Goal: Find specific page/section: Find specific page/section

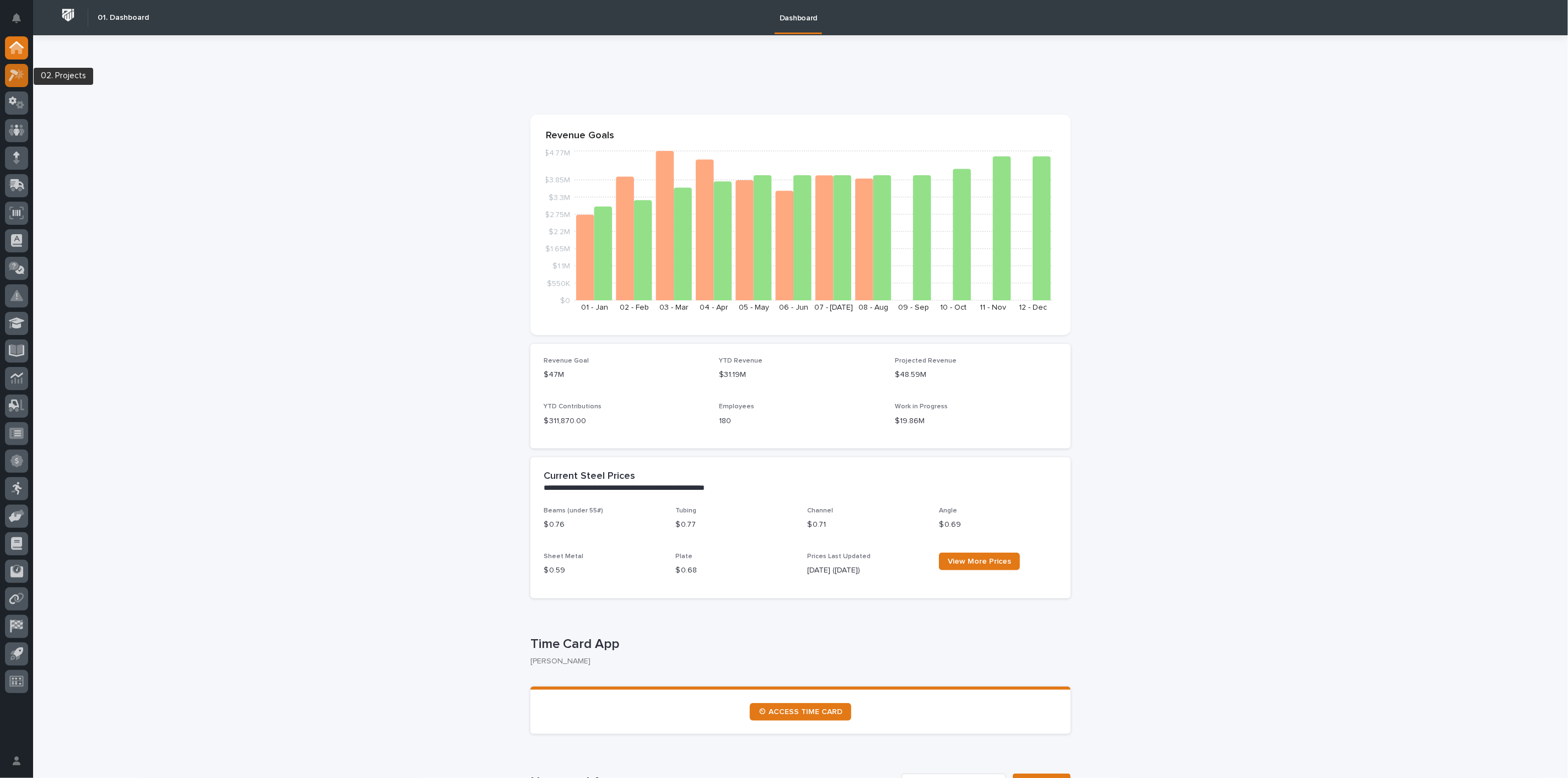
click at [17, 75] on icon at bounding box center [17, 75] width 16 height 12
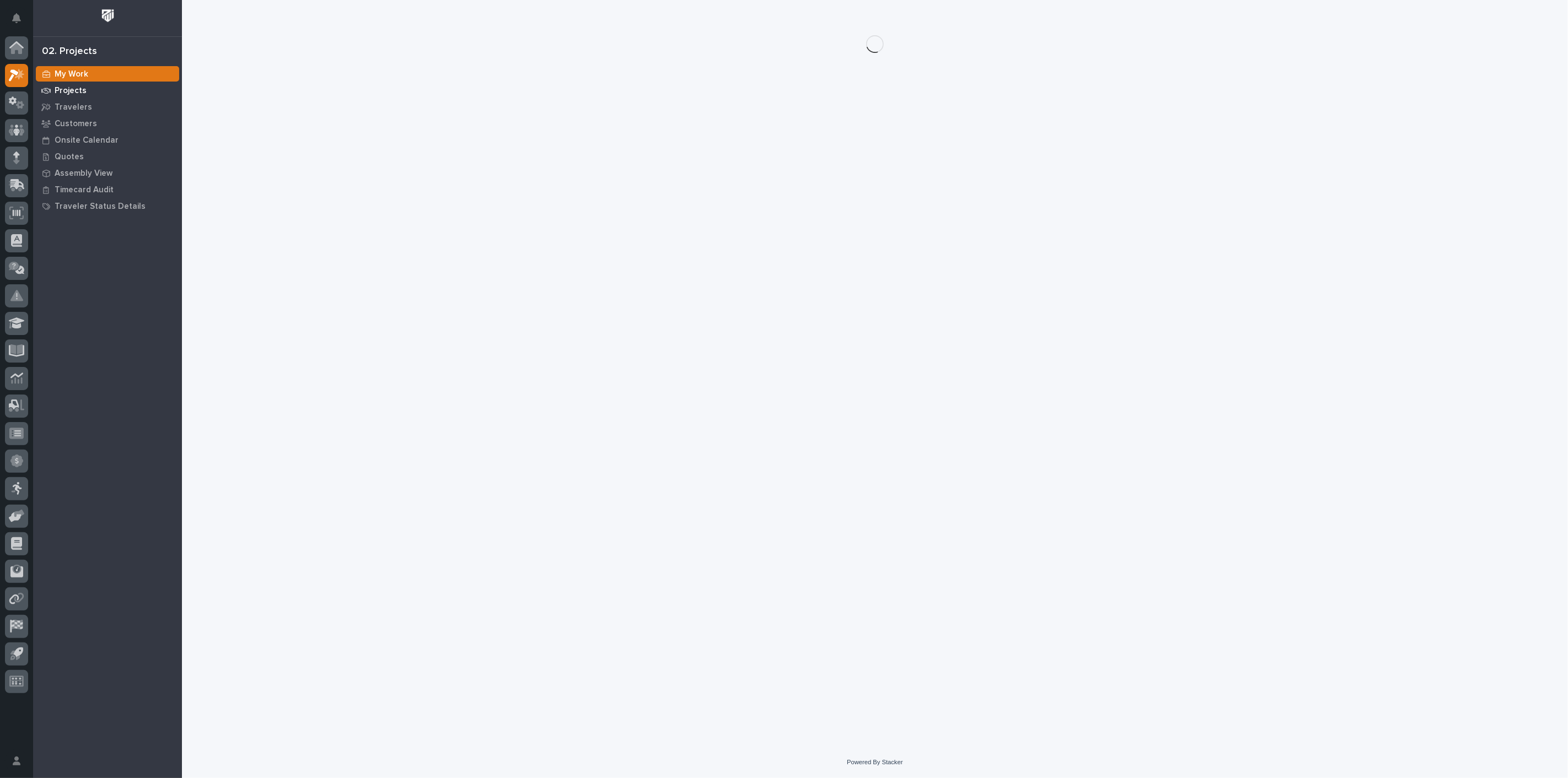
click at [75, 92] on p "Projects" at bounding box center [70, 91] width 32 height 10
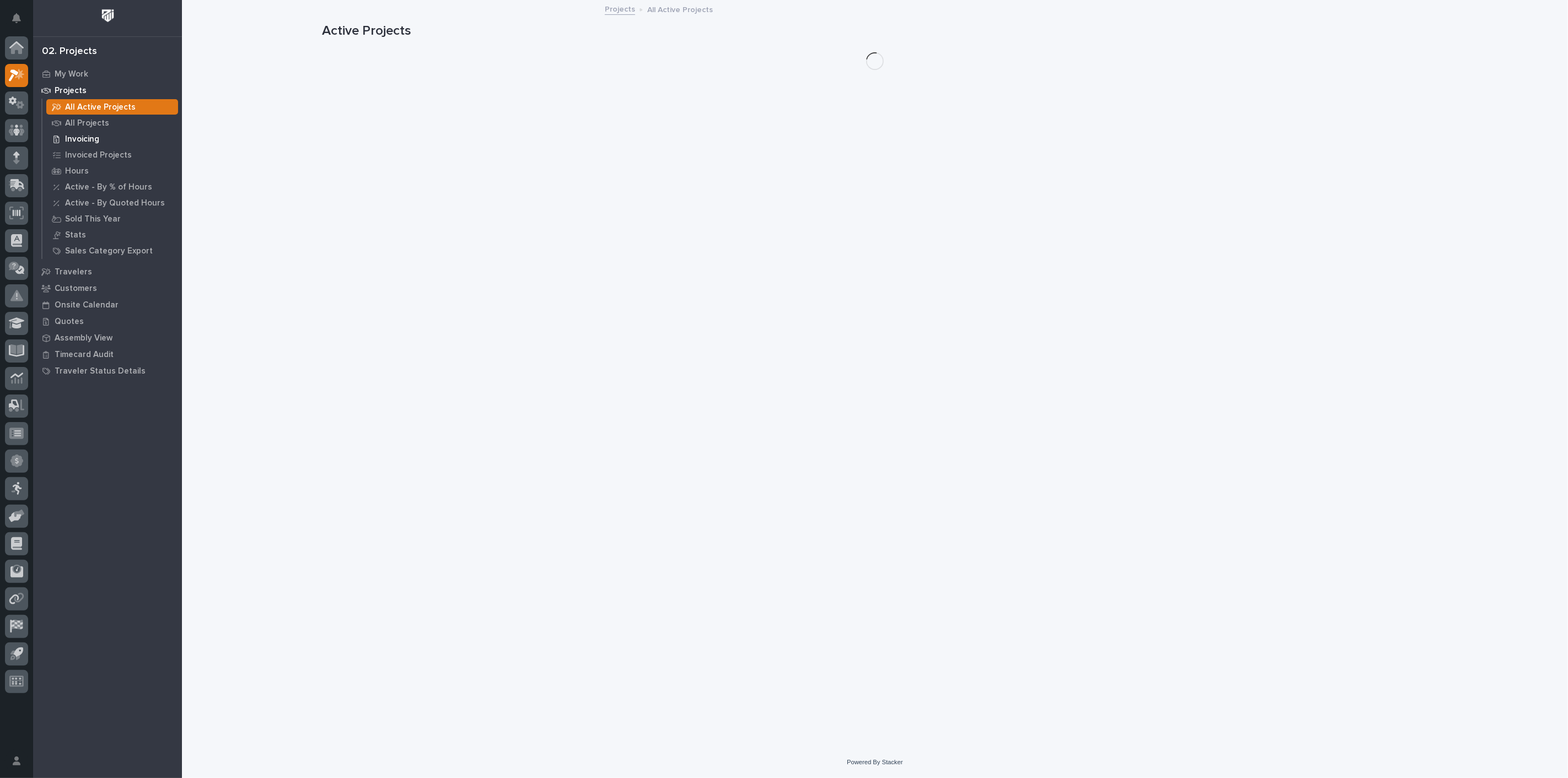
click at [99, 139] on div "Invoicing" at bounding box center [112, 139] width 132 height 16
click at [91, 138] on p "Invoicing" at bounding box center [82, 139] width 34 height 10
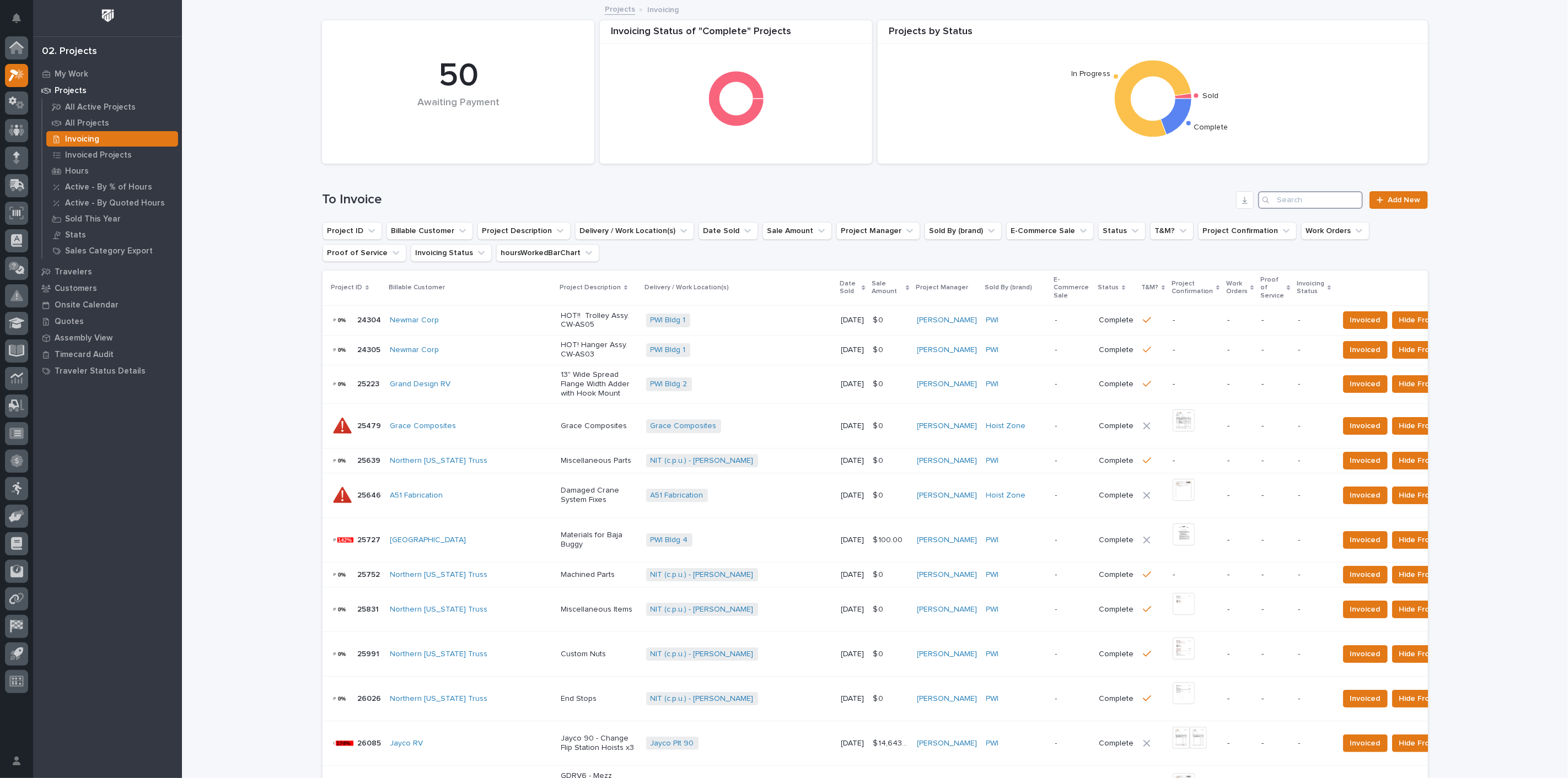
click at [1287, 202] on input "Search" at bounding box center [1310, 200] width 105 height 17
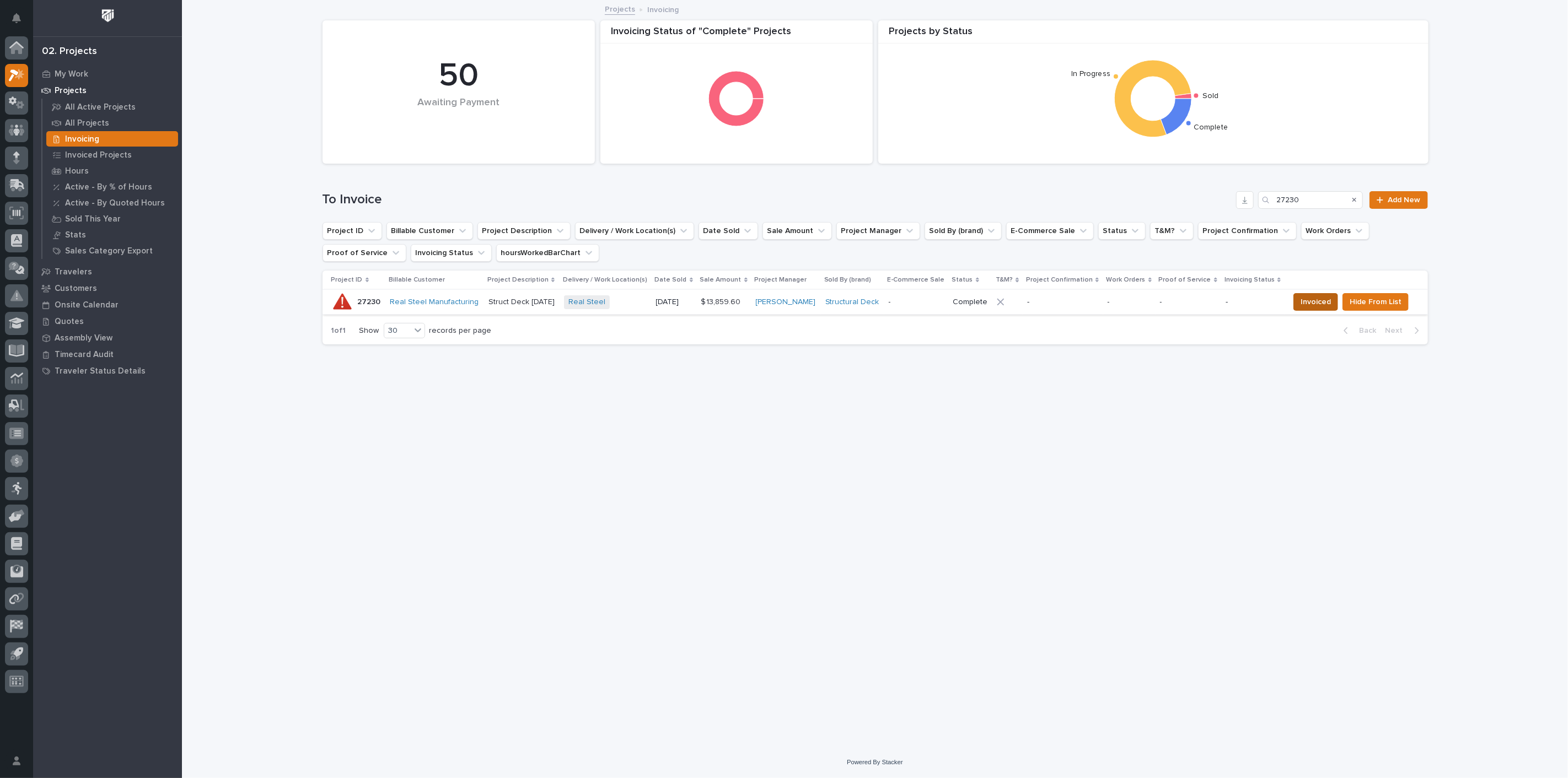
click at [1305, 302] on span "Invoiced" at bounding box center [1315, 302] width 31 height 13
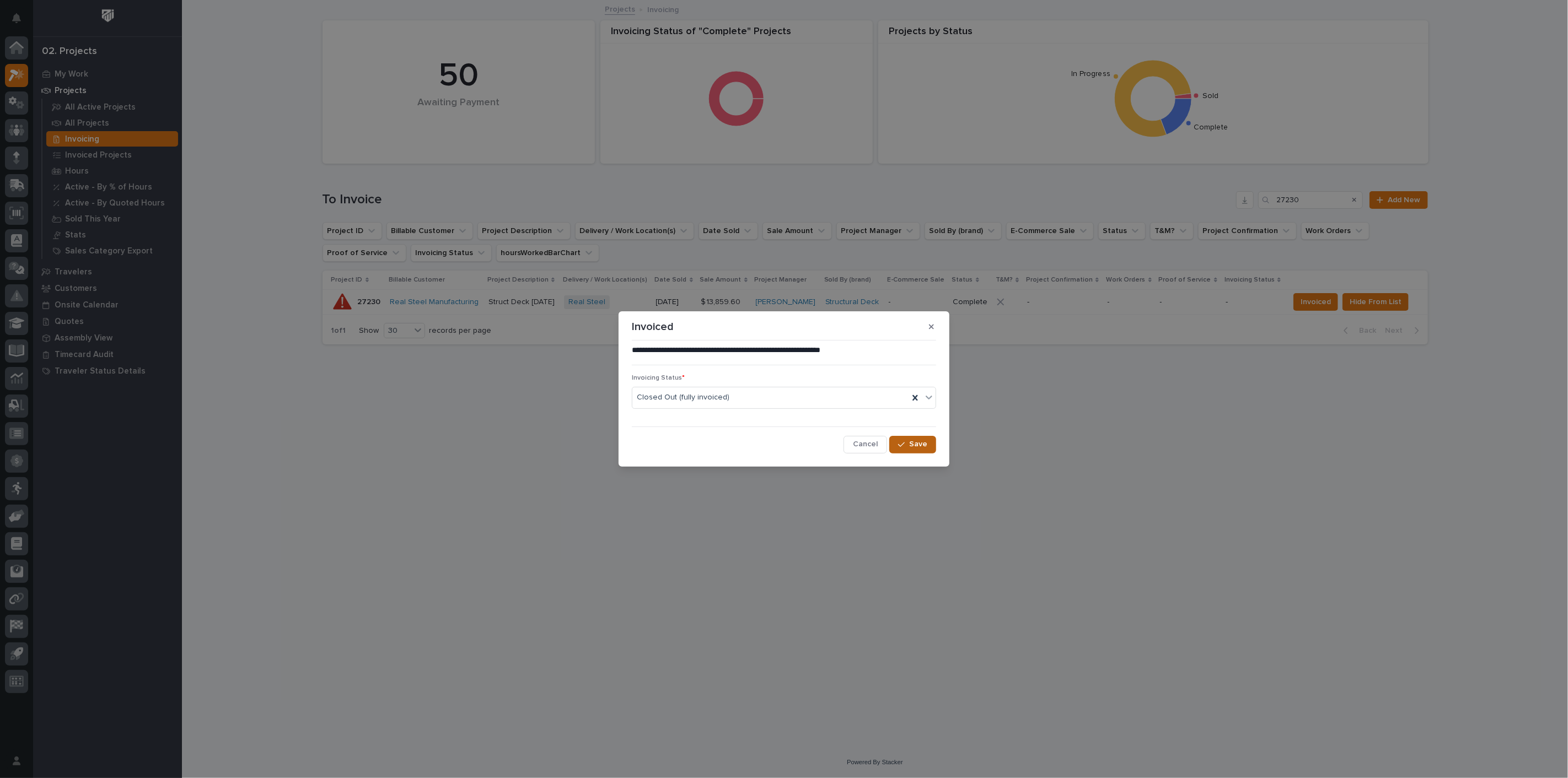
click at [930, 446] on button "Save" at bounding box center [912, 444] width 47 height 17
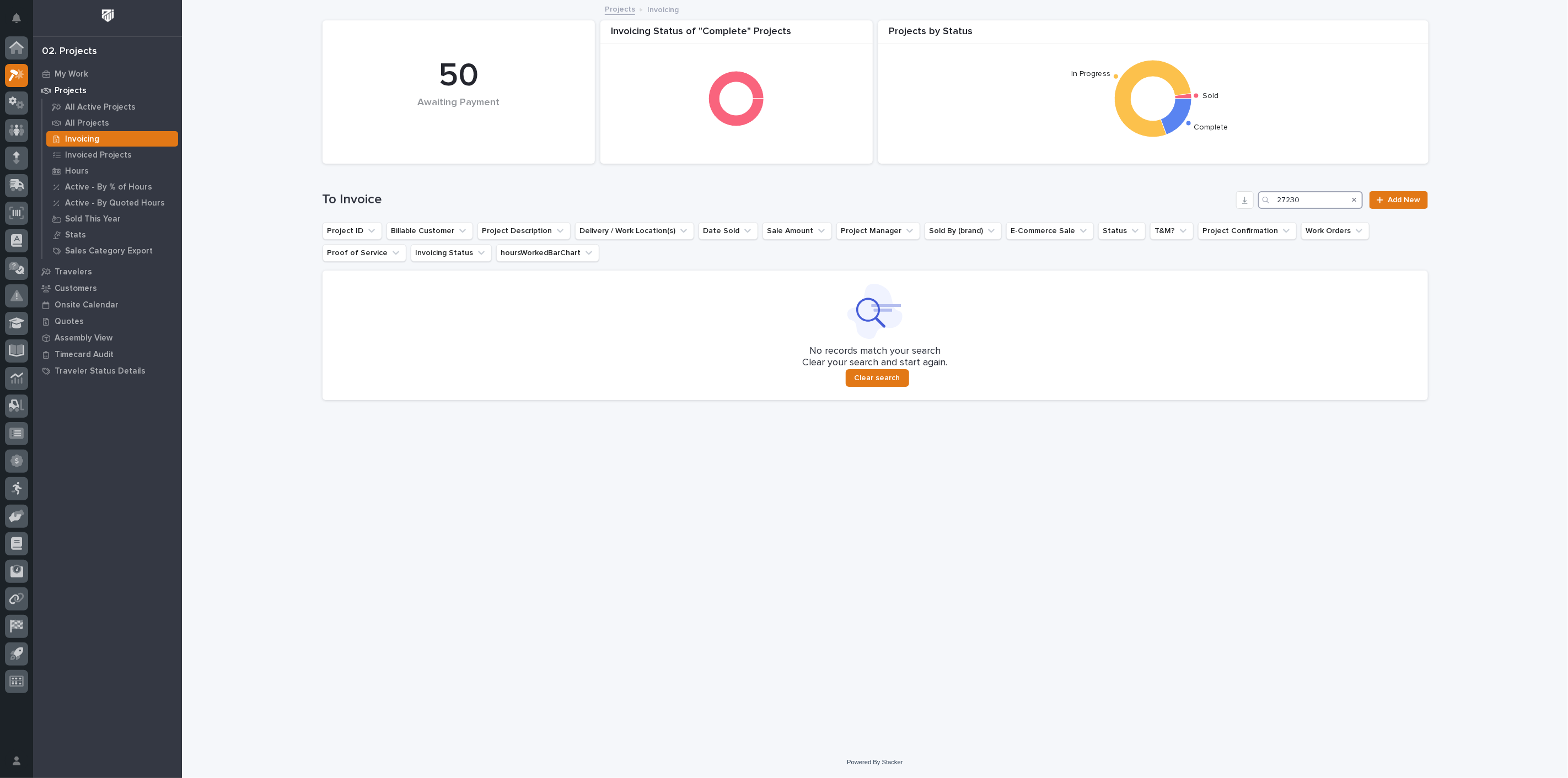
click at [1311, 202] on input "27230" at bounding box center [1310, 200] width 105 height 17
type input "2"
type input "25120"
click at [19, 133] on icon at bounding box center [17, 130] width 16 height 12
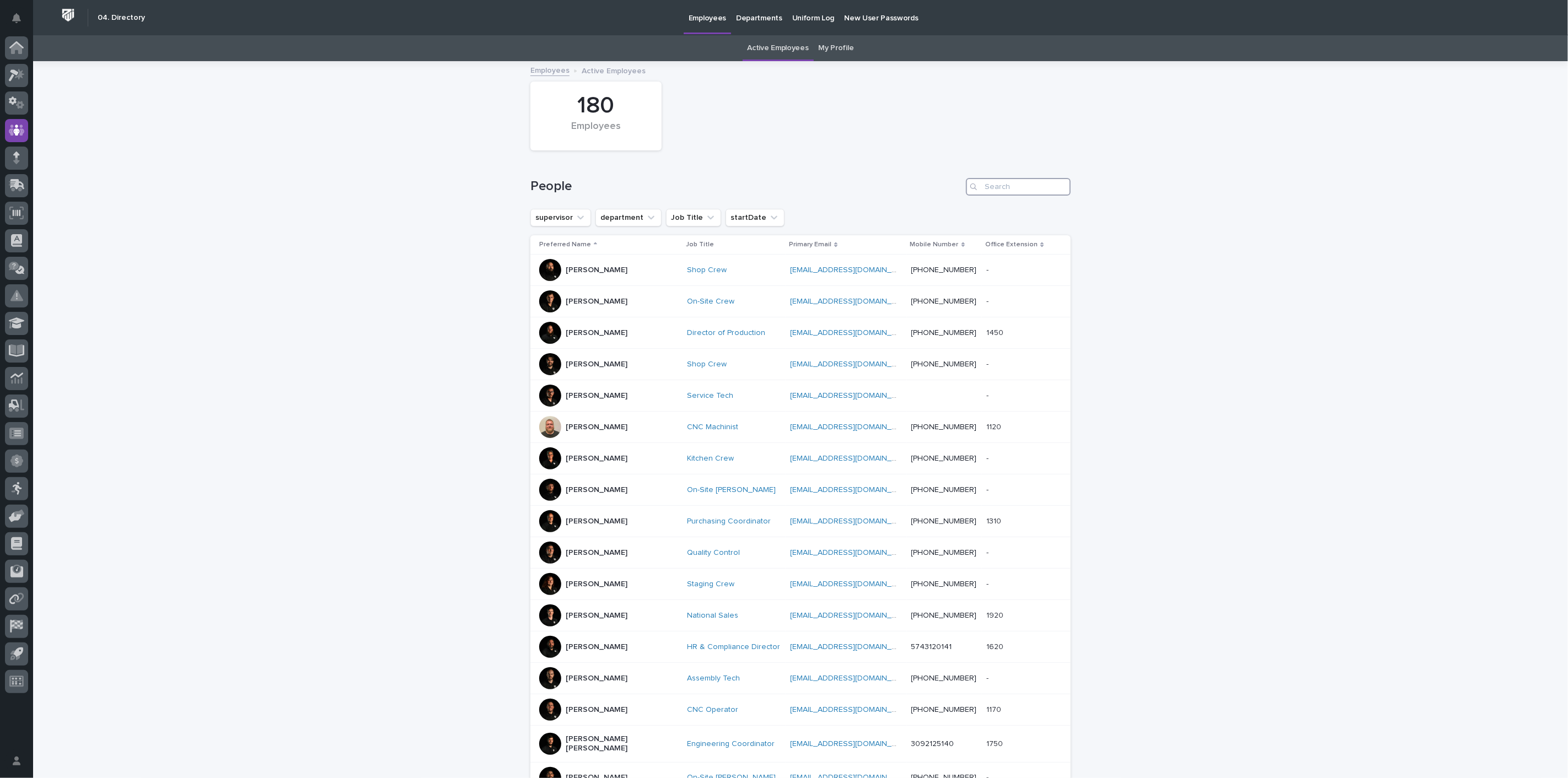
click at [998, 188] on input "Search" at bounding box center [1018, 187] width 105 height 17
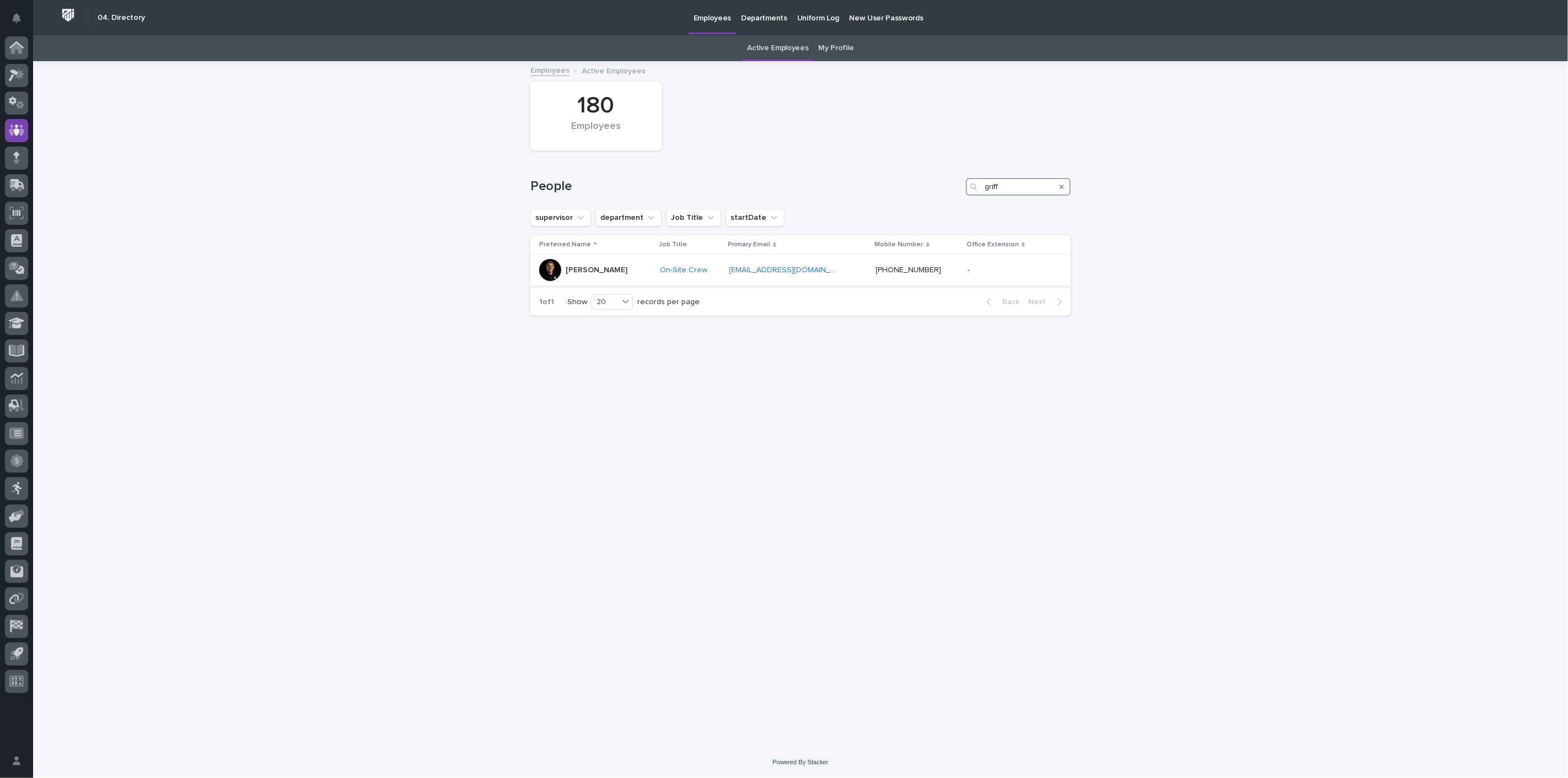
type input "griff"
click at [593, 268] on p "Griffen Julian" at bounding box center [596, 270] width 62 height 9
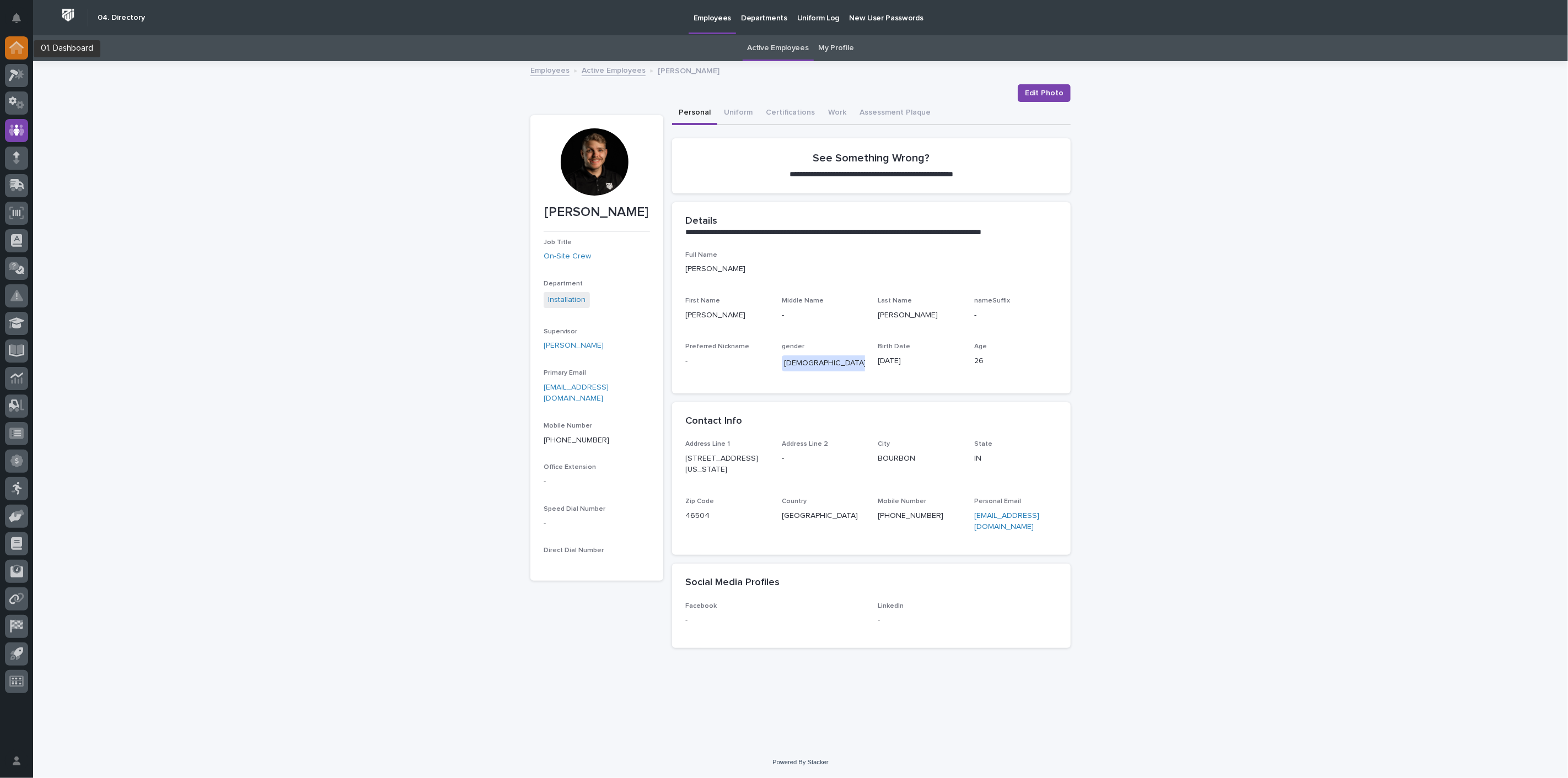
click at [15, 54] on icon at bounding box center [16, 47] width 14 height 12
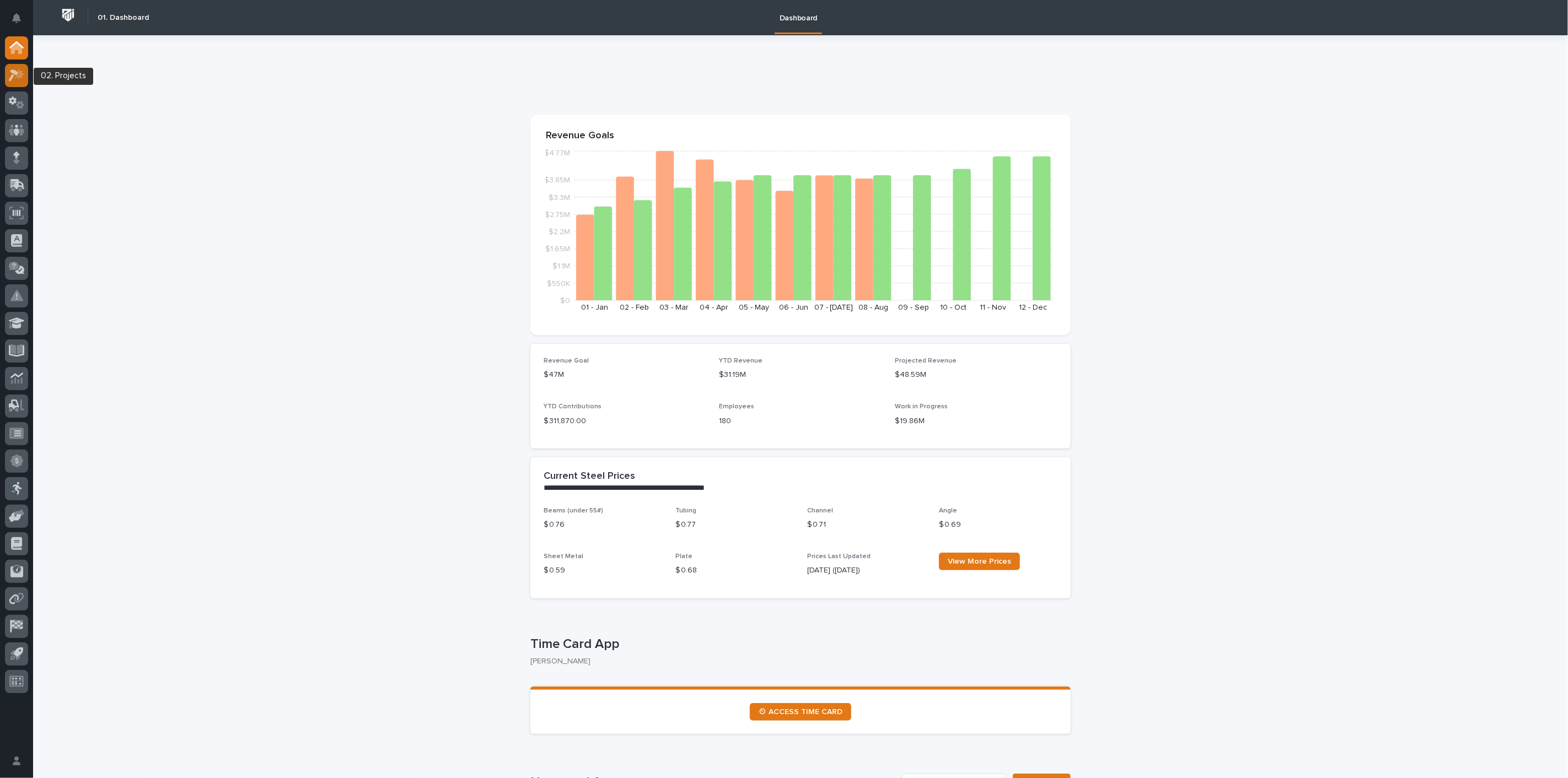
click at [17, 71] on icon at bounding box center [17, 75] width 16 height 12
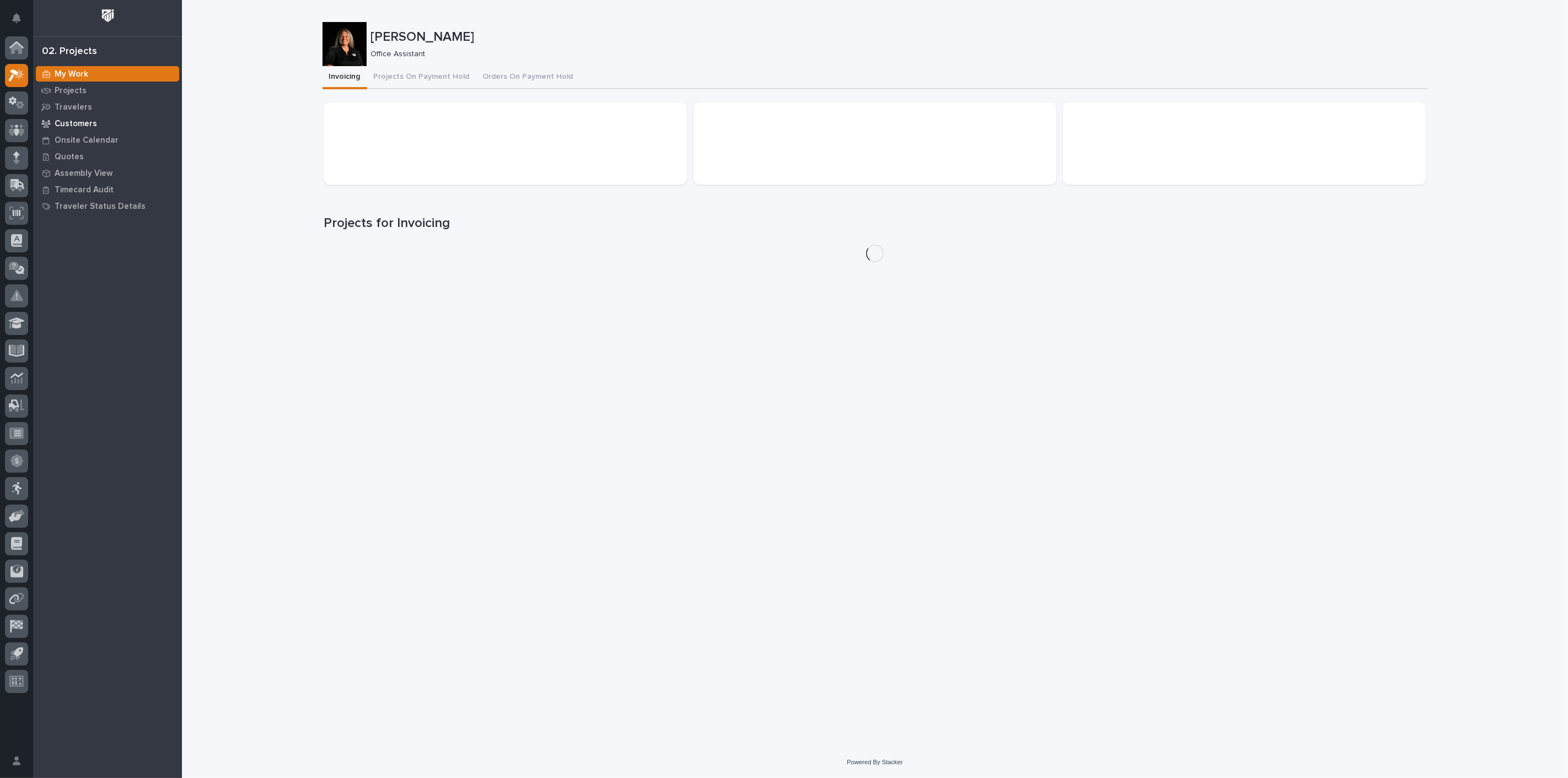
click at [73, 120] on p "Customers" at bounding box center [76, 124] width 42 height 10
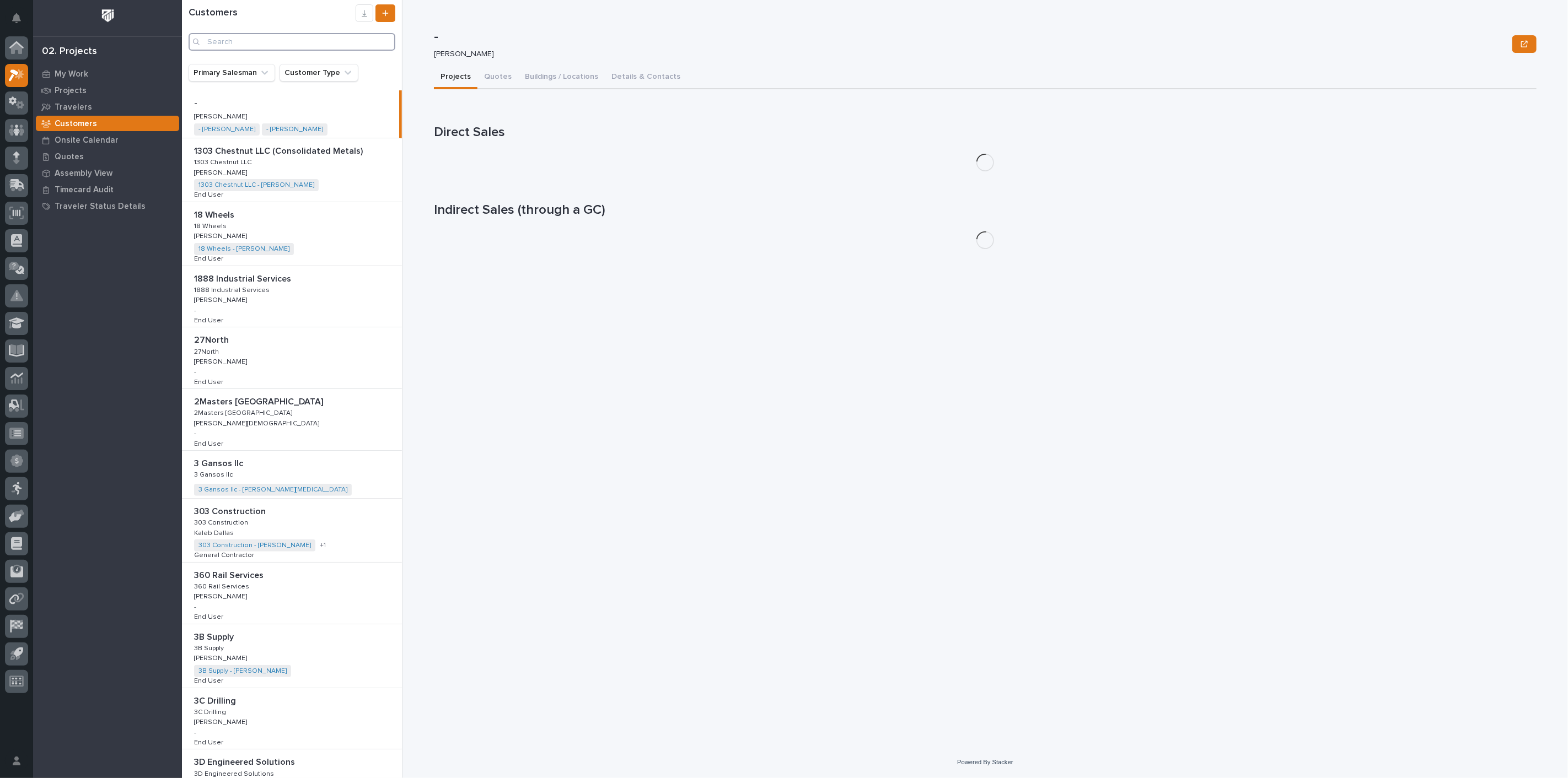
click at [237, 40] on input "Search" at bounding box center [292, 42] width 207 height 17
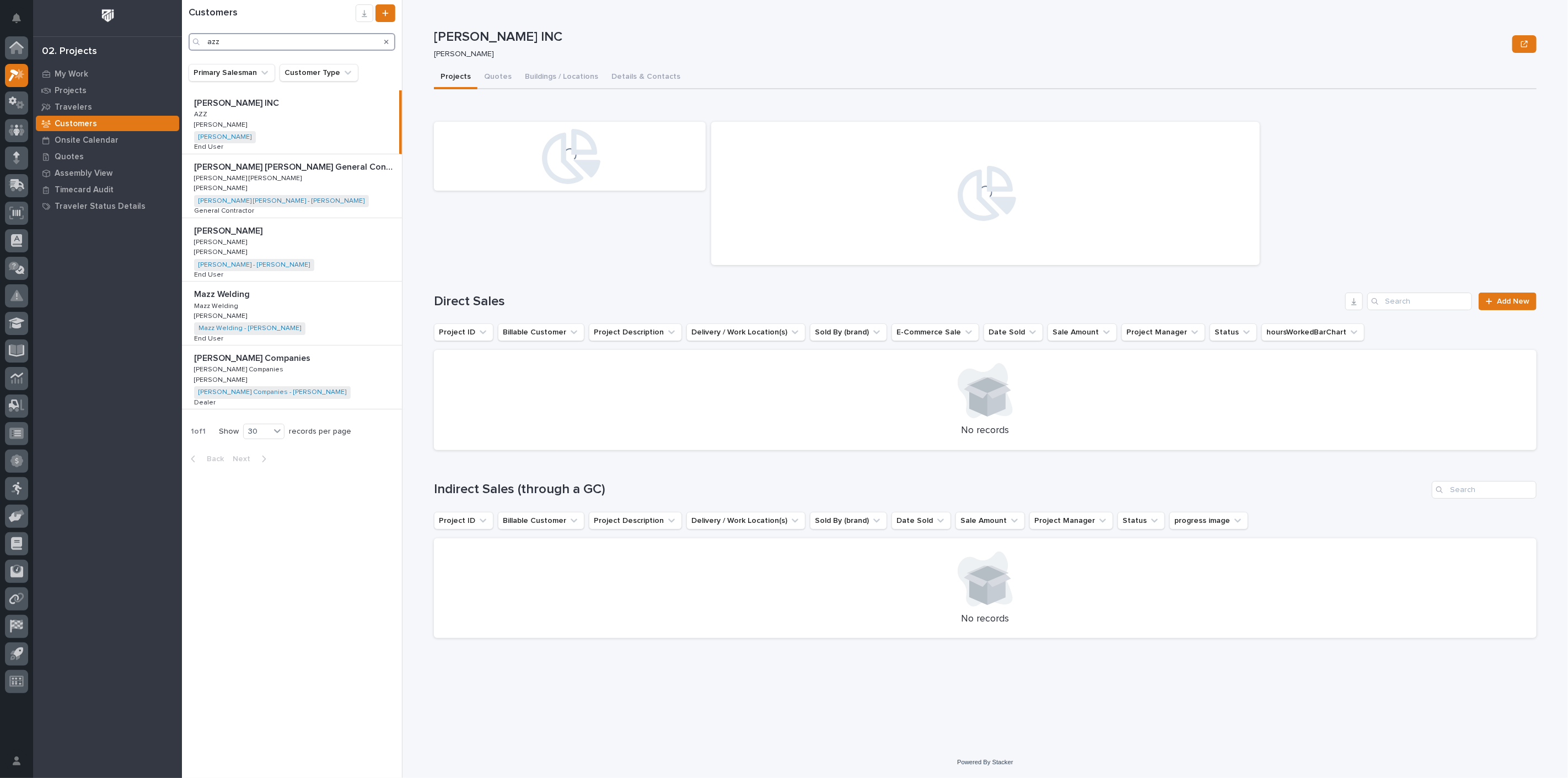
type input "azz"
click at [260, 126] on div "[PERSON_NAME] INC [PERSON_NAME] INC AZZ AZZ [PERSON_NAME] [PERSON_NAME] AZZ - […" at bounding box center [290, 122] width 217 height 63
click at [493, 79] on button "Quotes" at bounding box center [498, 77] width 41 height 23
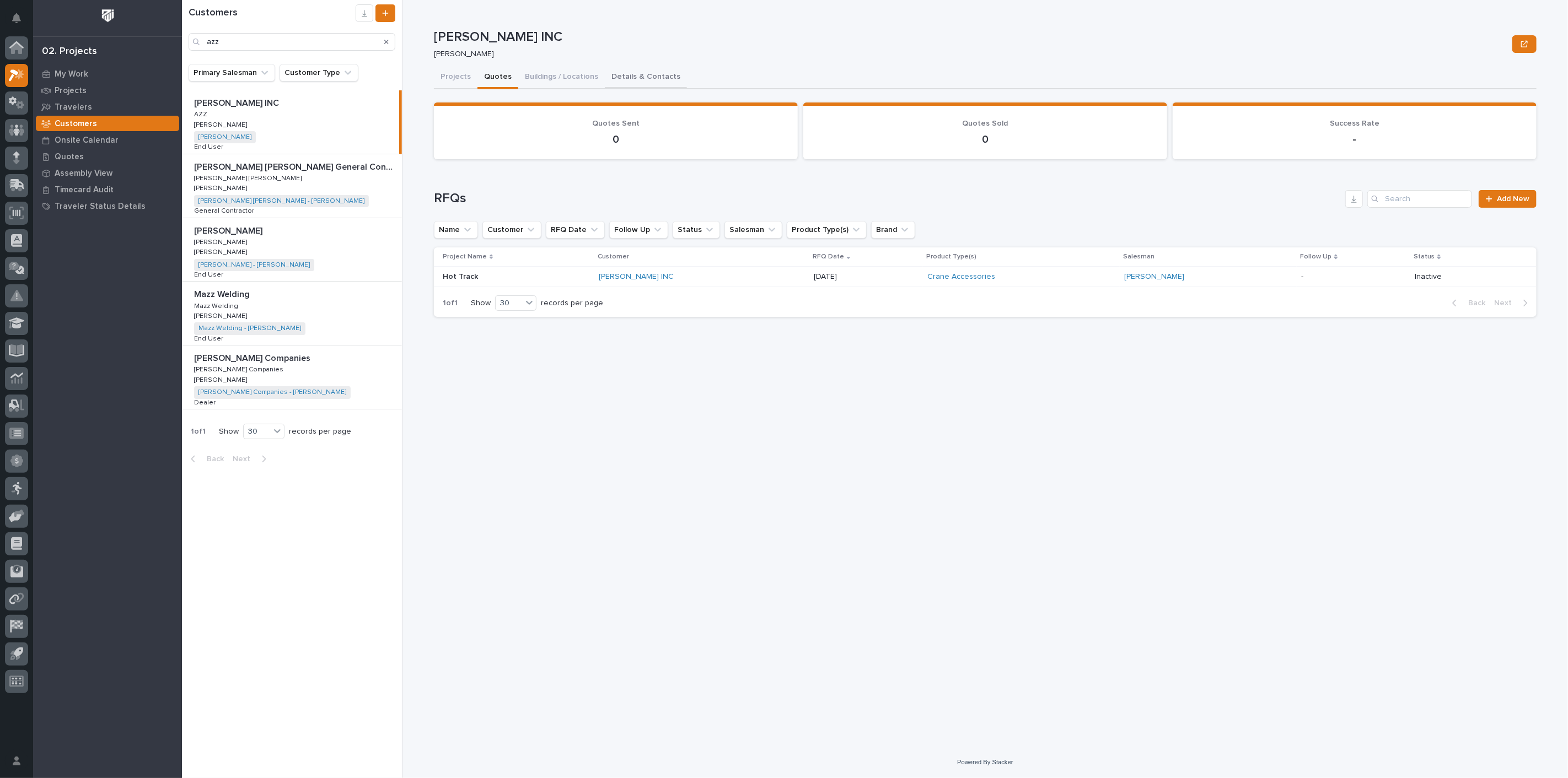
click at [615, 72] on button "Details & Contacts" at bounding box center [646, 77] width 82 height 23
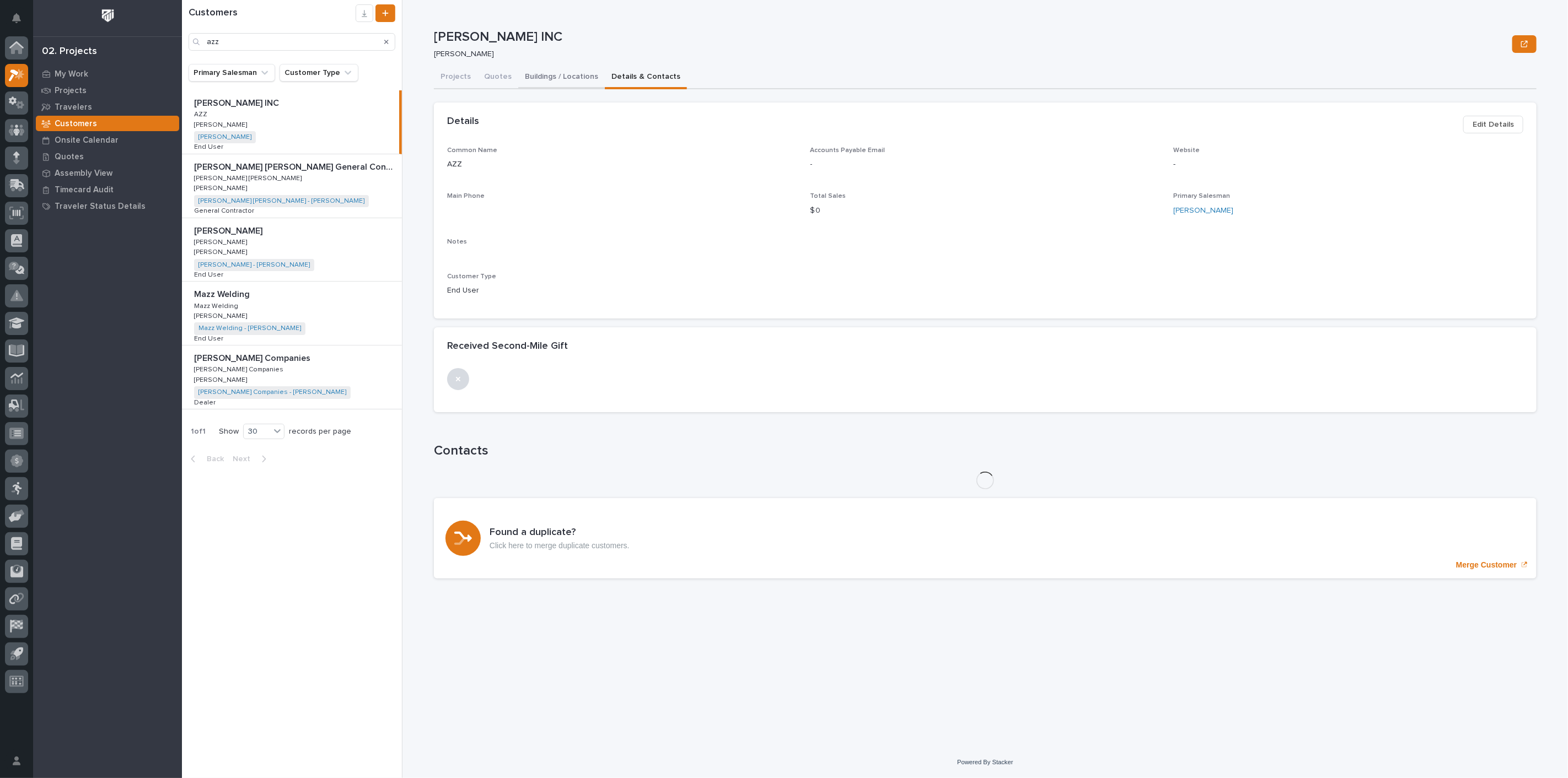
click at [538, 72] on button "Buildings / Locations" at bounding box center [561, 77] width 87 height 23
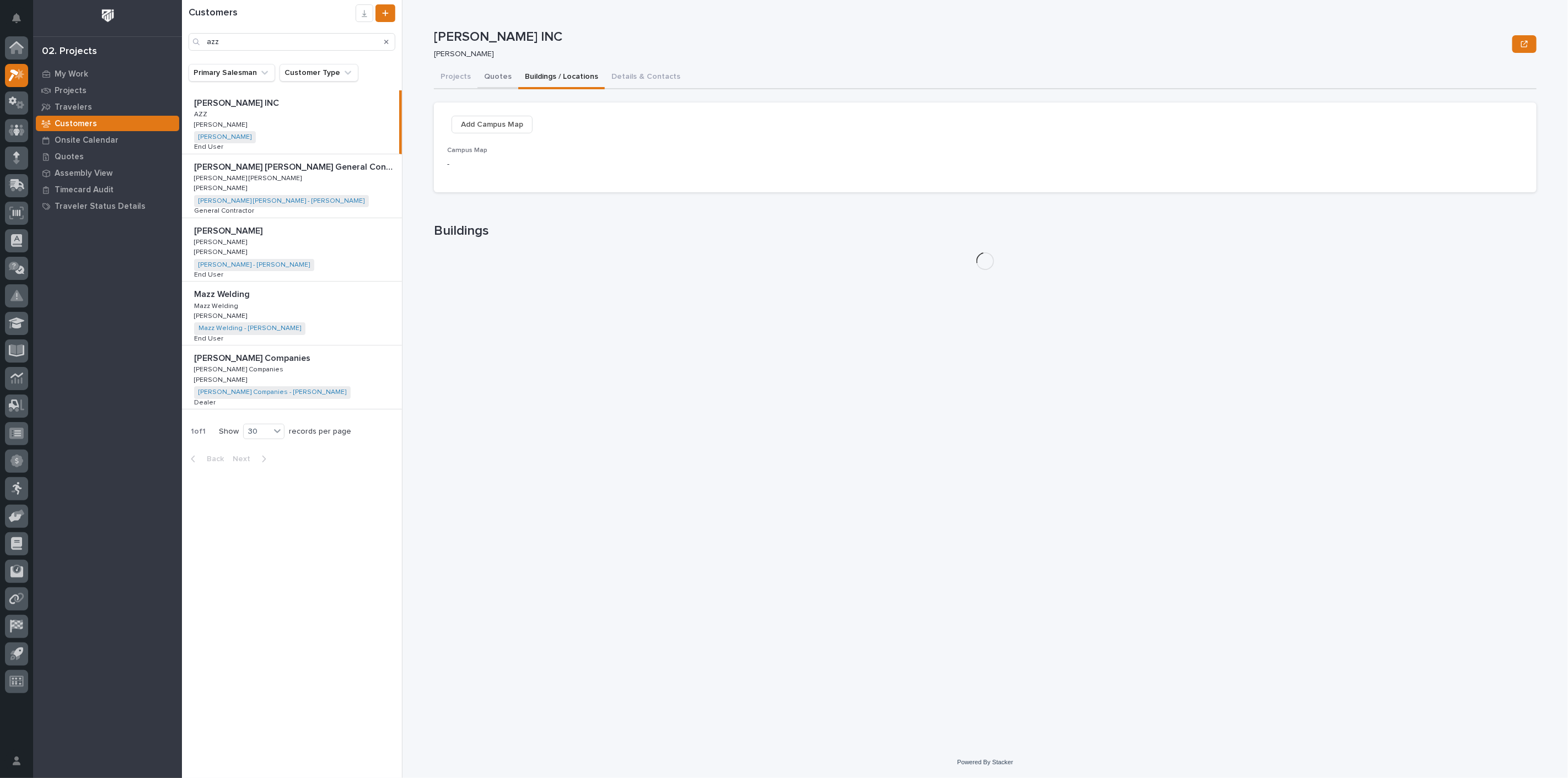
click at [494, 73] on button "Quotes" at bounding box center [498, 77] width 41 height 23
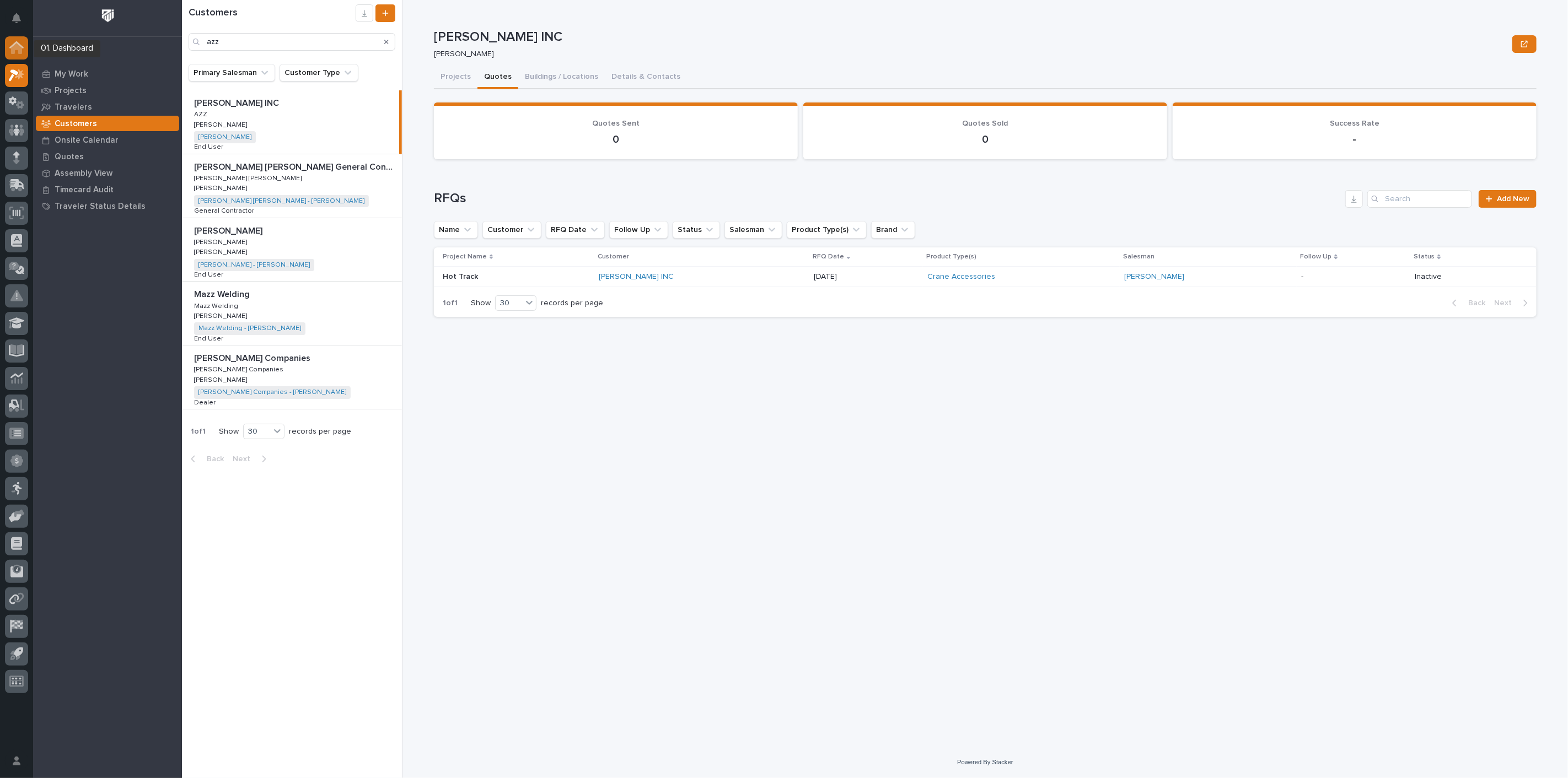
click at [21, 45] on icon at bounding box center [16, 45] width 14 height 7
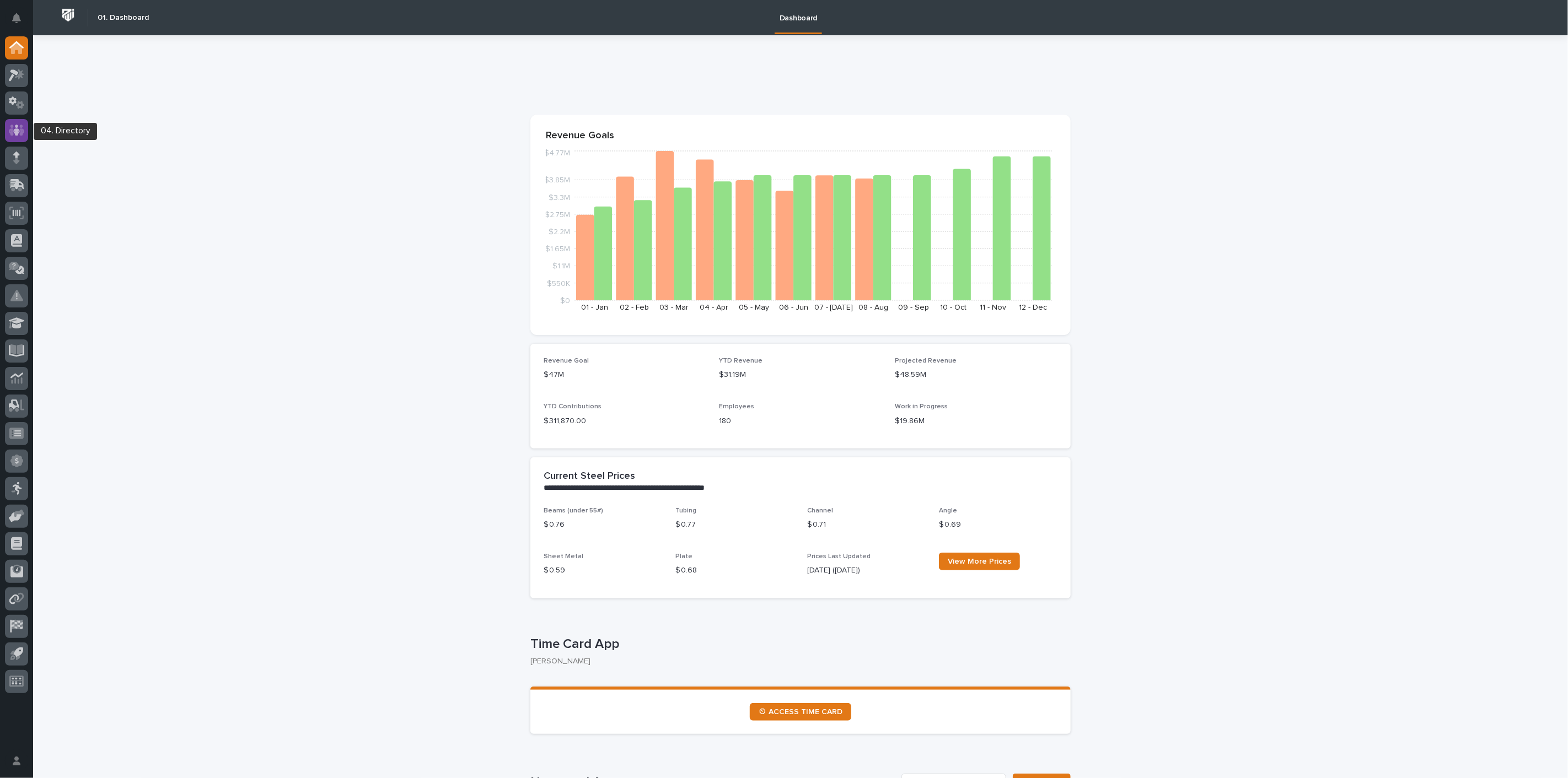
click at [16, 123] on div at bounding box center [16, 130] width 23 height 23
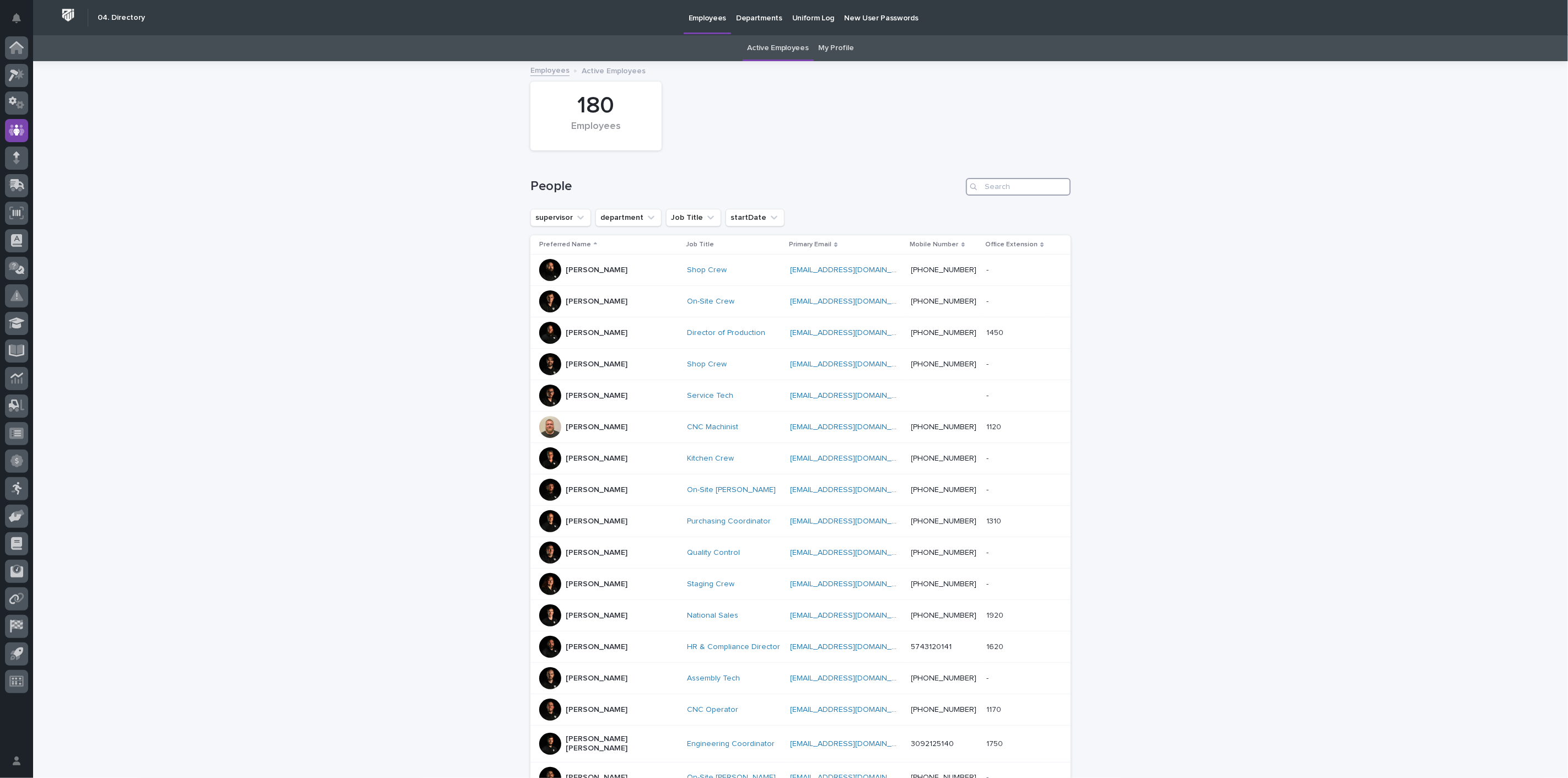
click at [1031, 186] on input "Search" at bounding box center [1018, 187] width 105 height 17
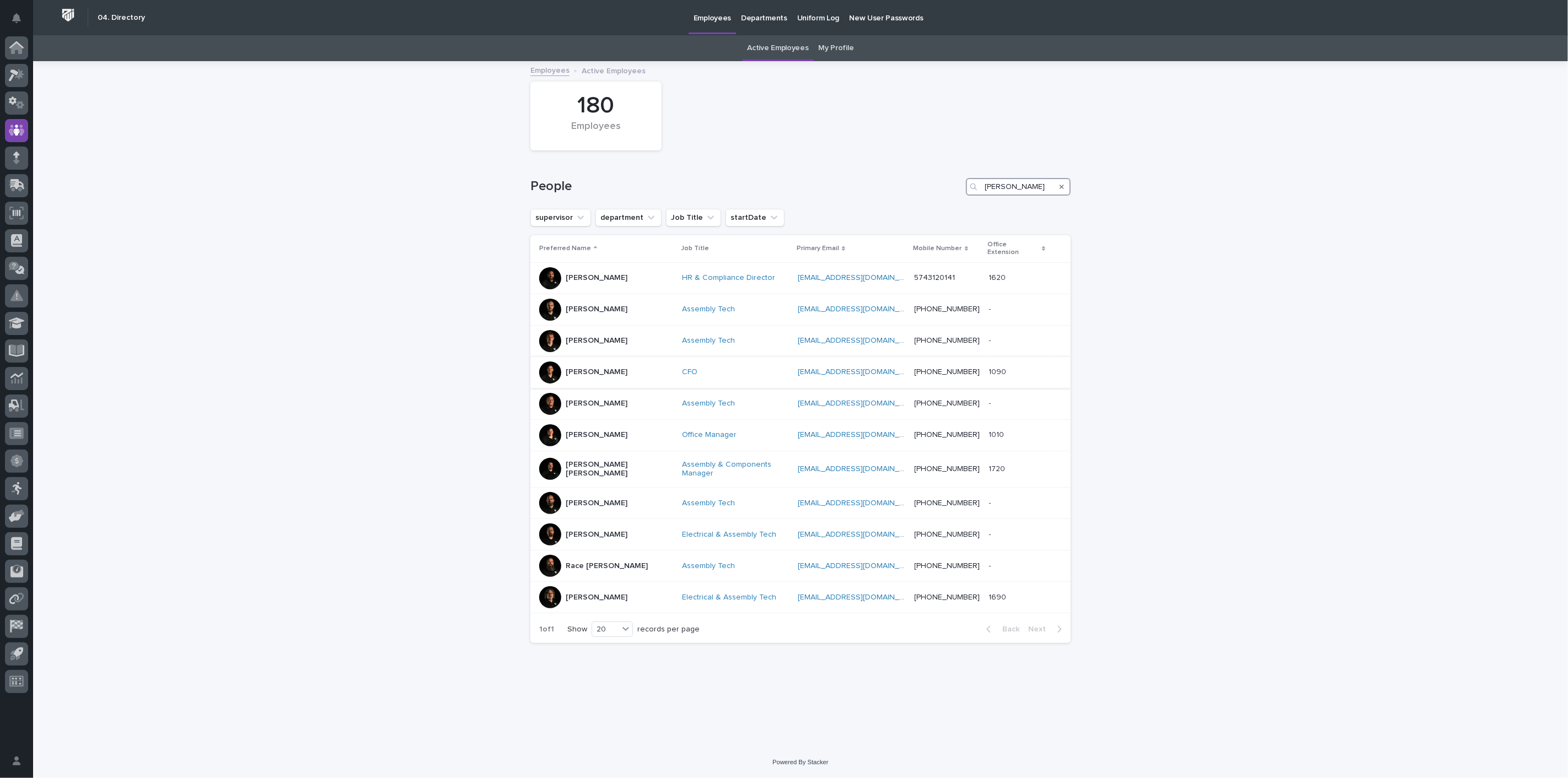
type input "[PERSON_NAME]"
click at [608, 365] on div "[PERSON_NAME]" at bounding box center [606, 372] width 134 height 22
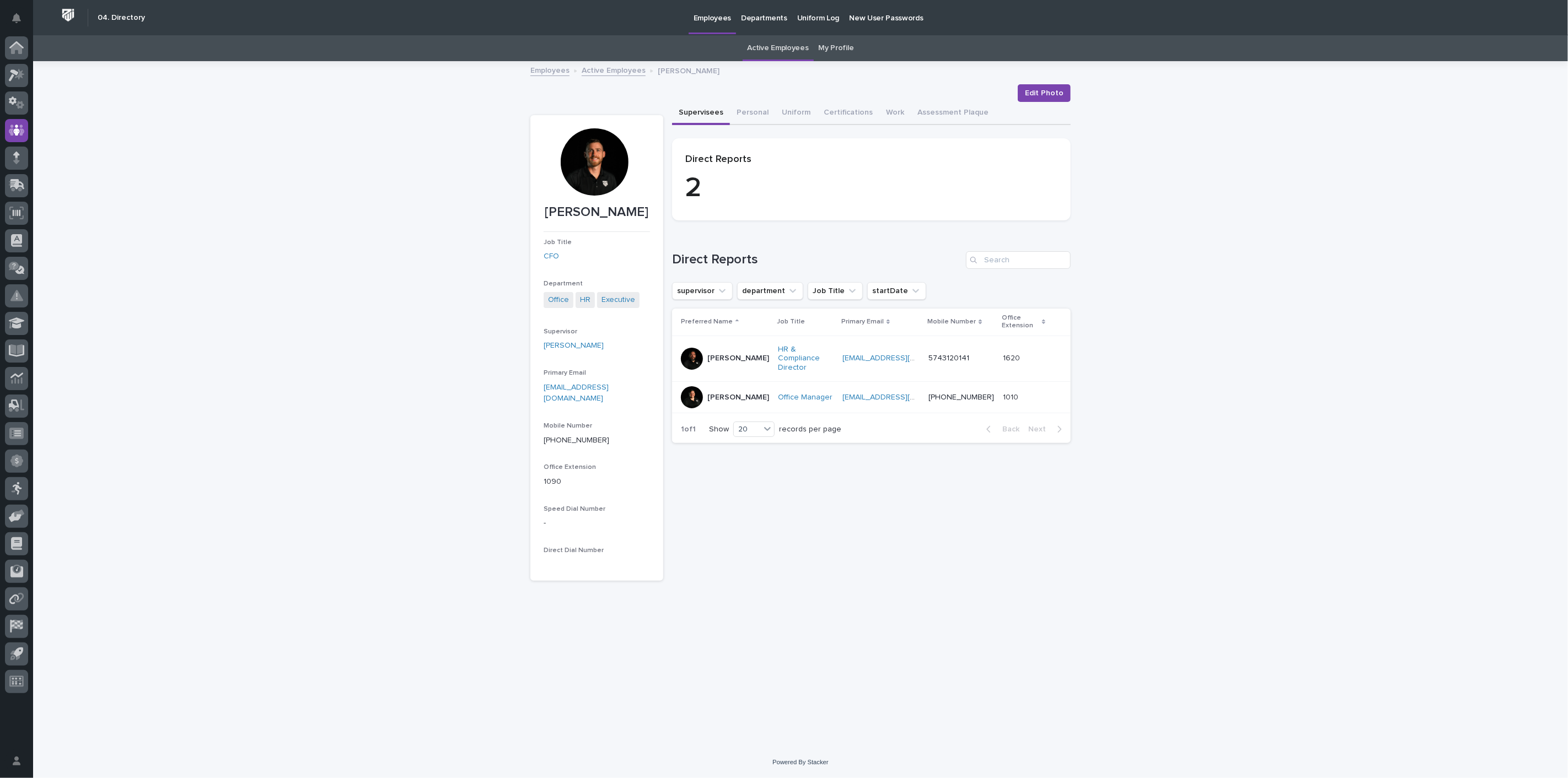
click at [550, 72] on link "Employees" at bounding box center [550, 70] width 39 height 12
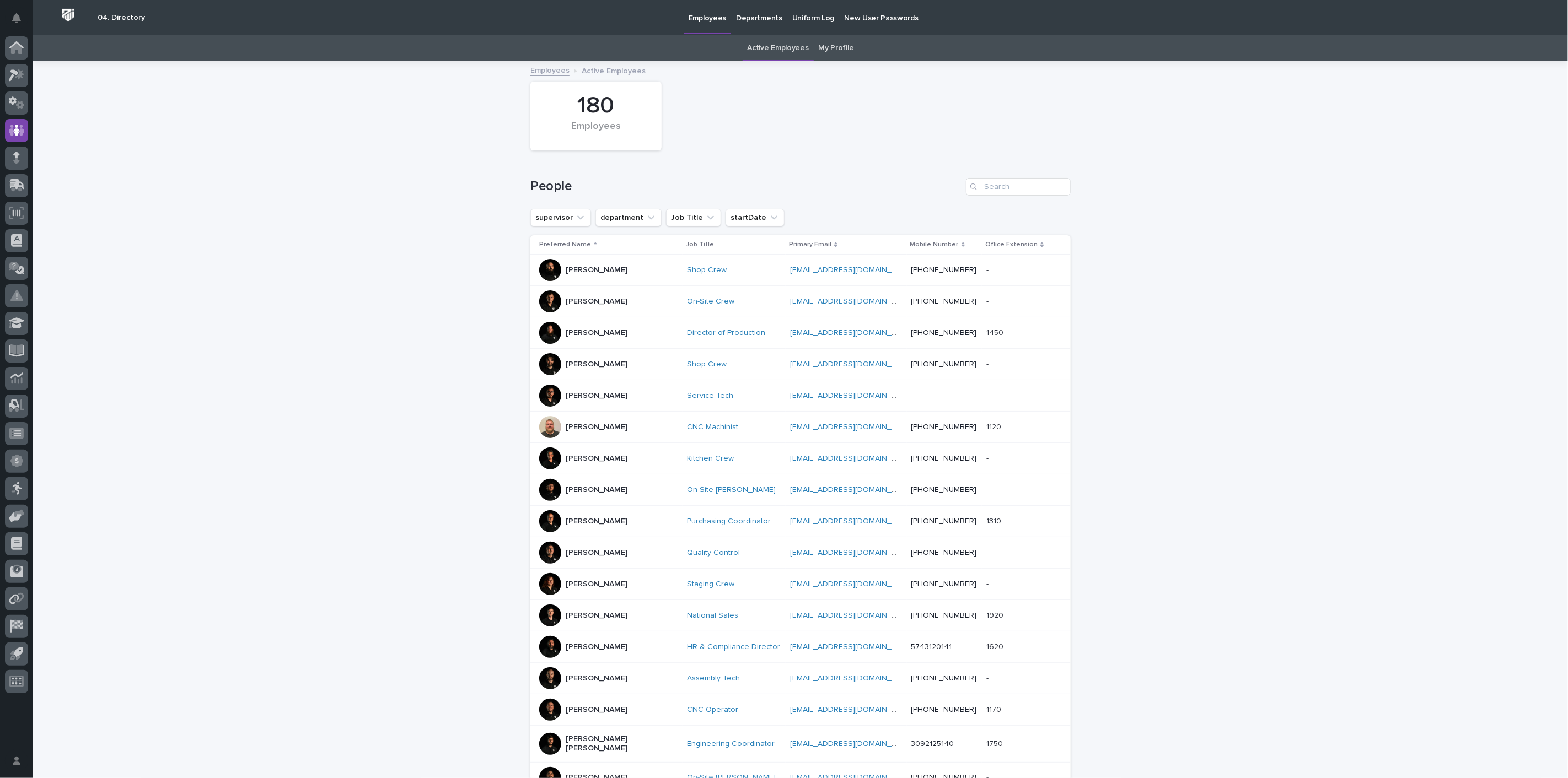
click at [838, 50] on link "My Profile" at bounding box center [836, 49] width 35 height 26
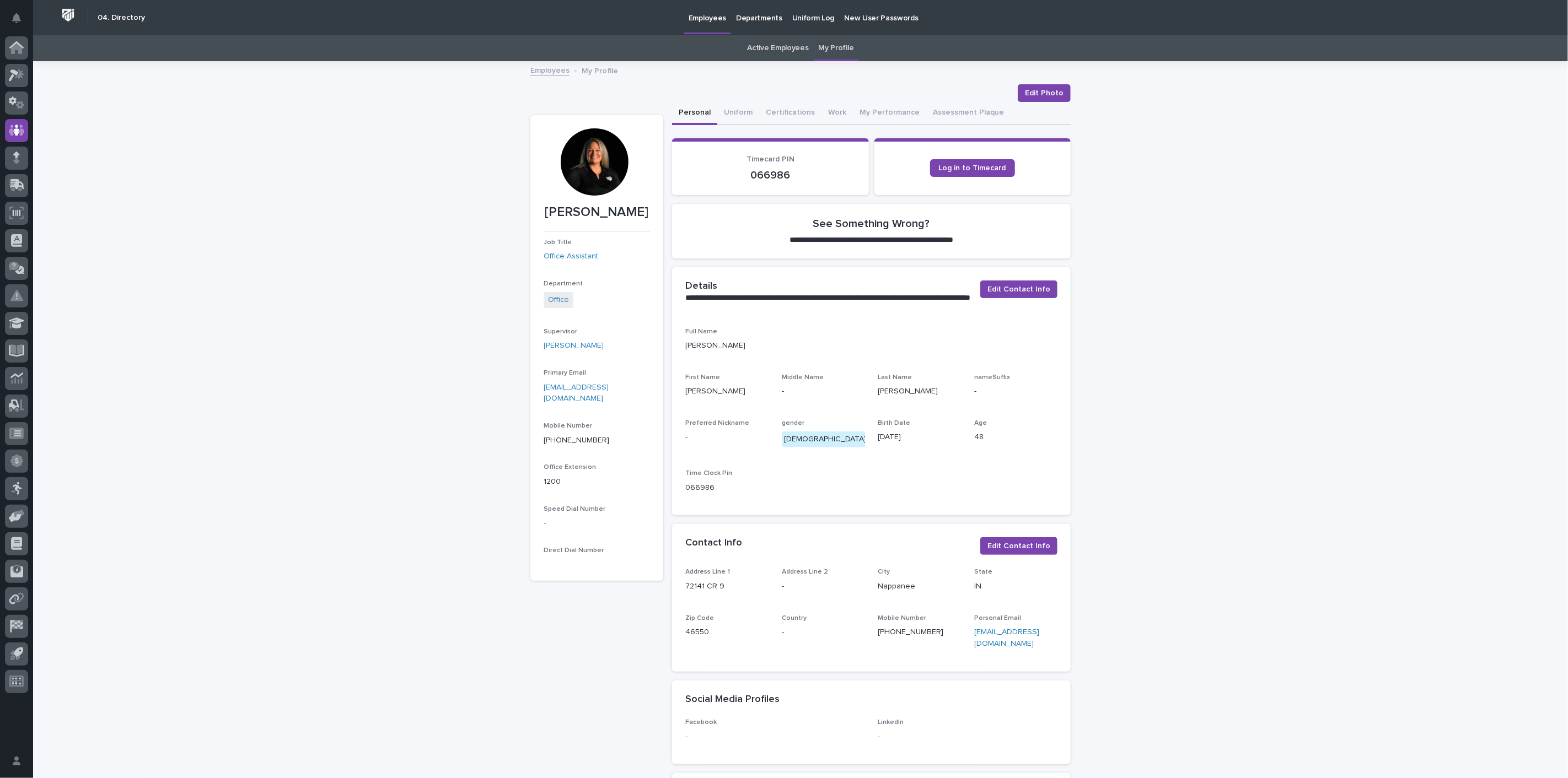
click at [944, 176] on div "Log in to Timecard" at bounding box center [973, 168] width 171 height 27
click at [943, 168] on span "Log in to Timecard" at bounding box center [973, 168] width 67 height 7
click at [17, 75] on icon at bounding box center [17, 75] width 16 height 12
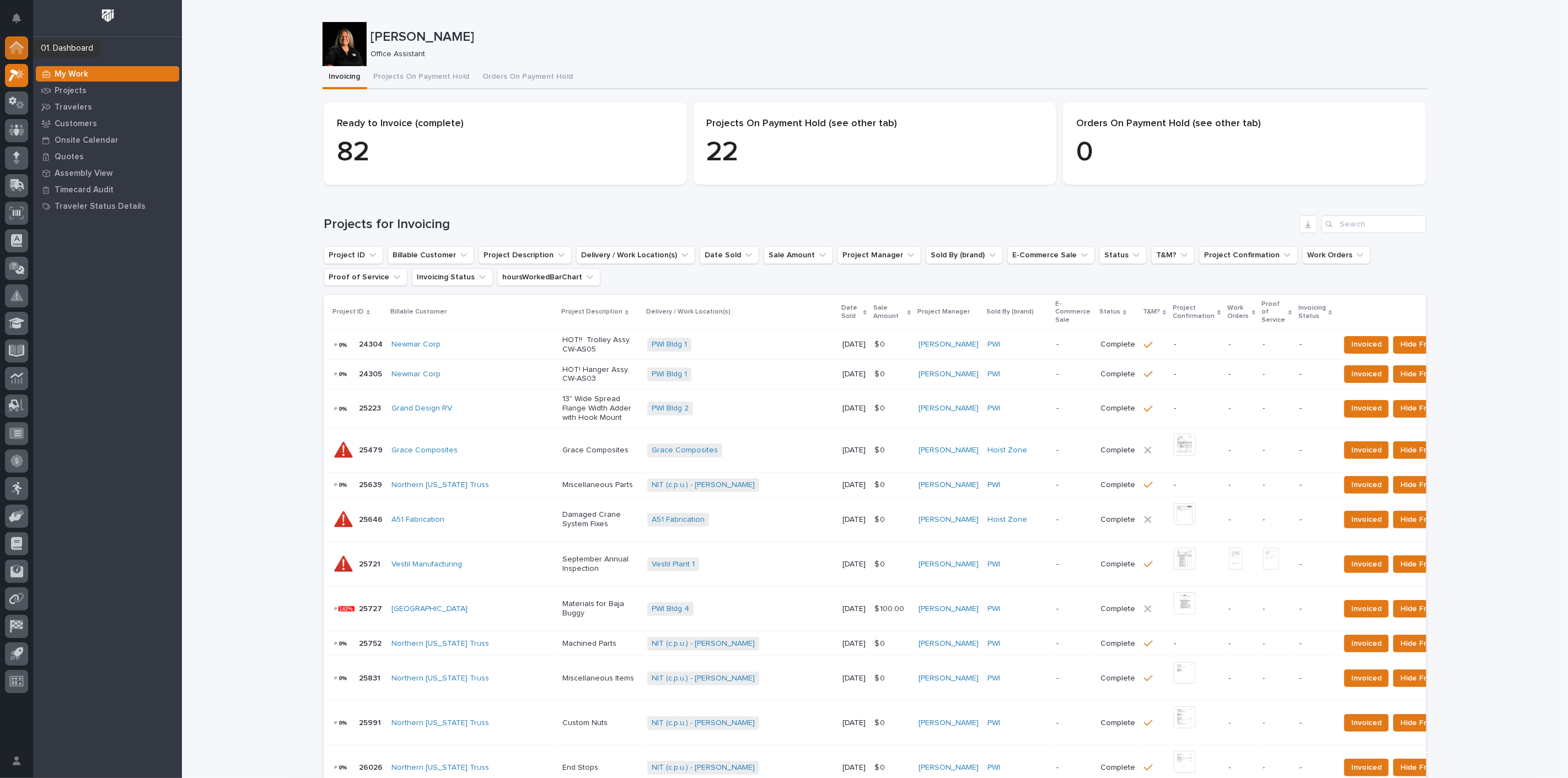
click at [12, 45] on icon at bounding box center [16, 45] width 14 height 7
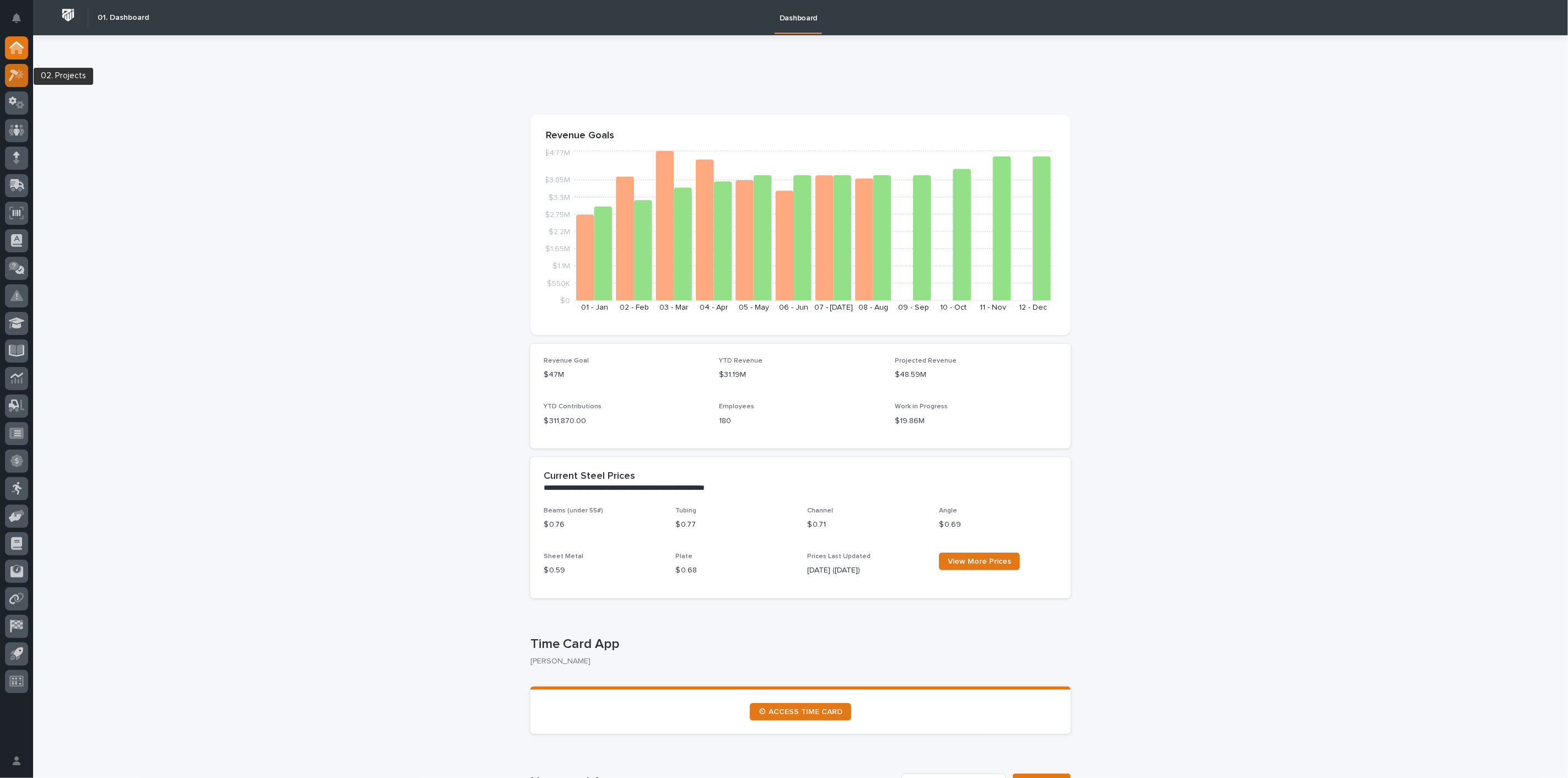
click at [17, 76] on icon at bounding box center [19, 74] width 9 height 11
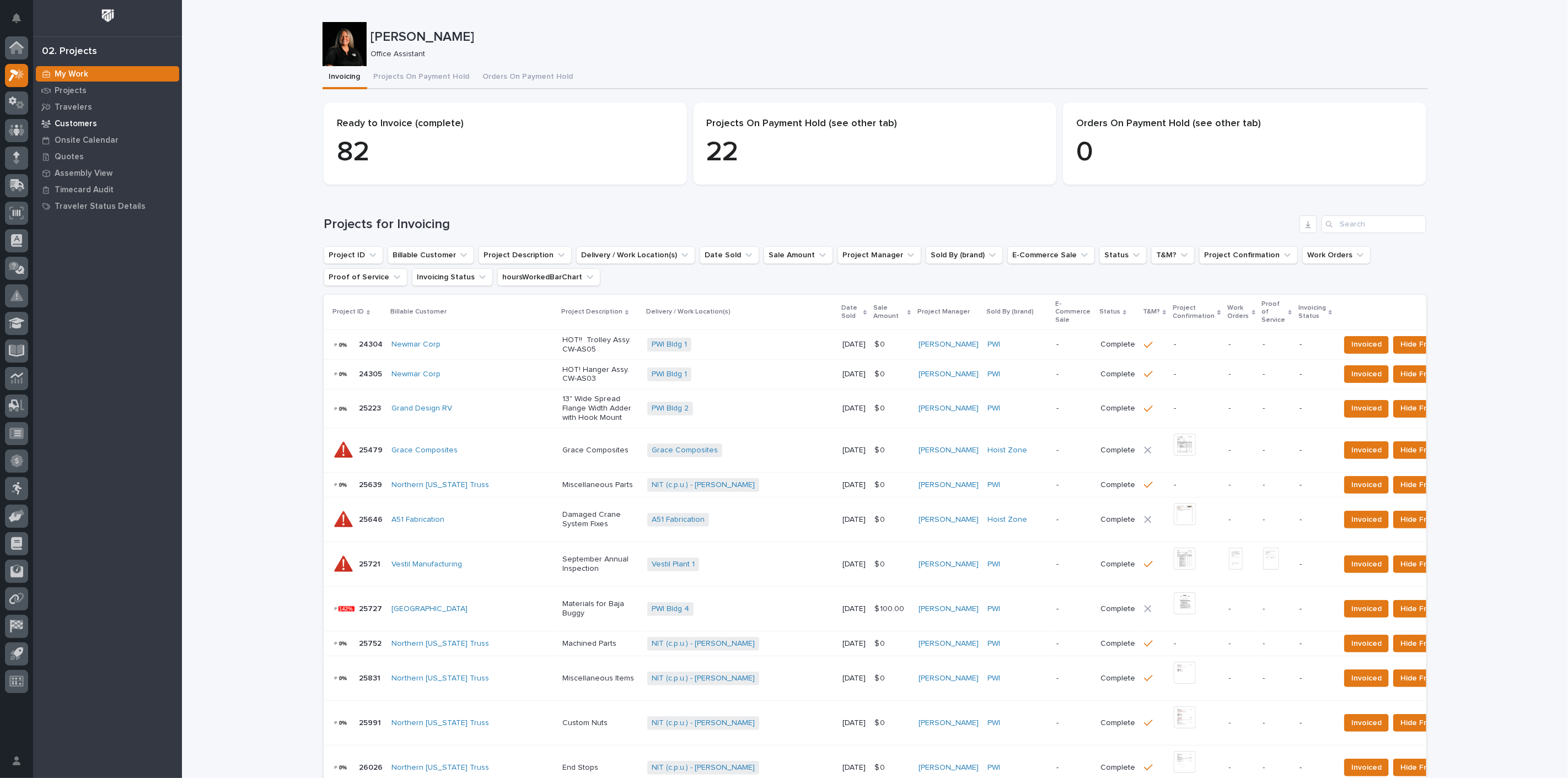
click at [60, 120] on p "Customers" at bounding box center [76, 124] width 42 height 10
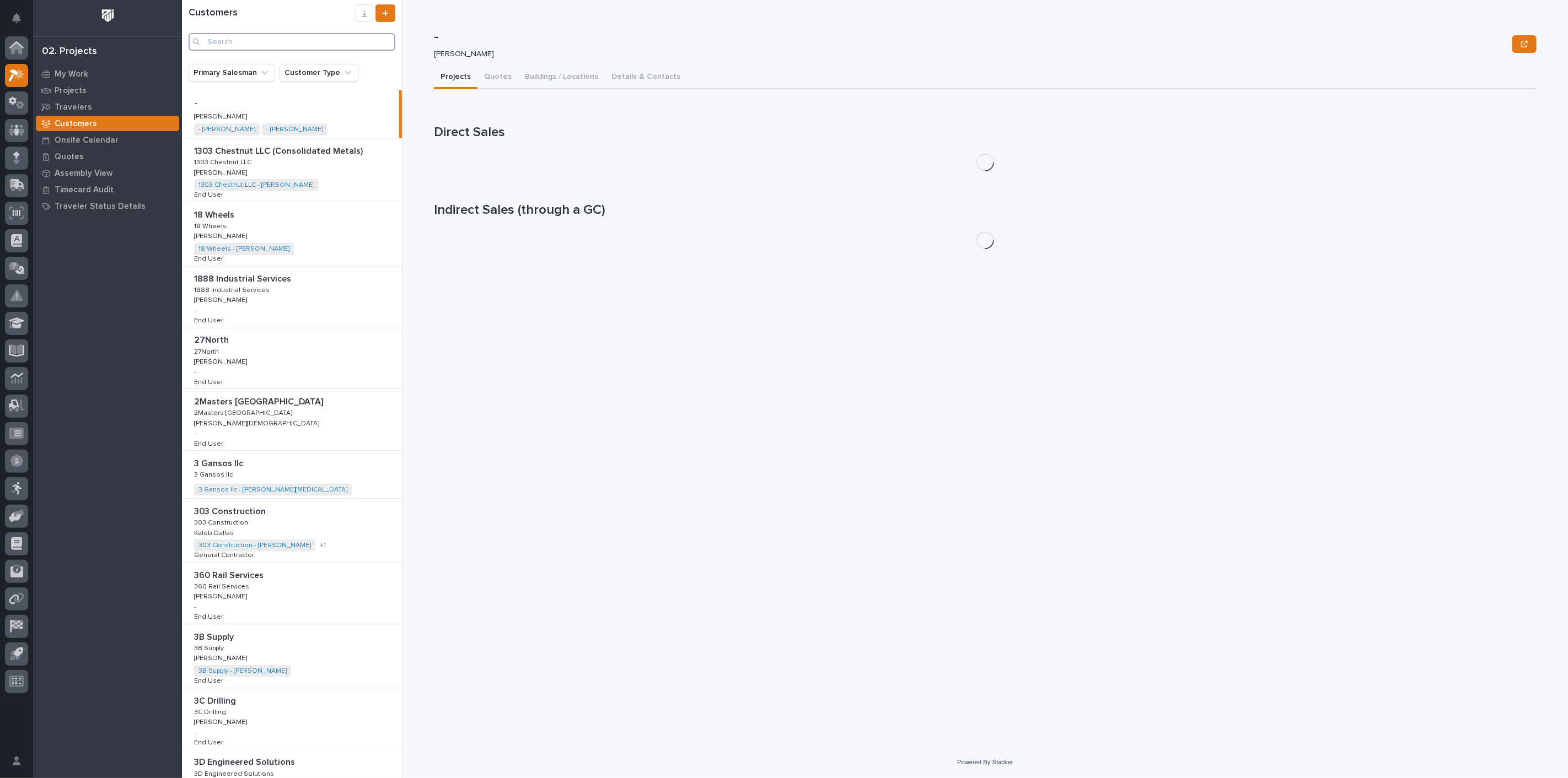
click at [251, 47] on input "Search" at bounding box center [292, 42] width 207 height 17
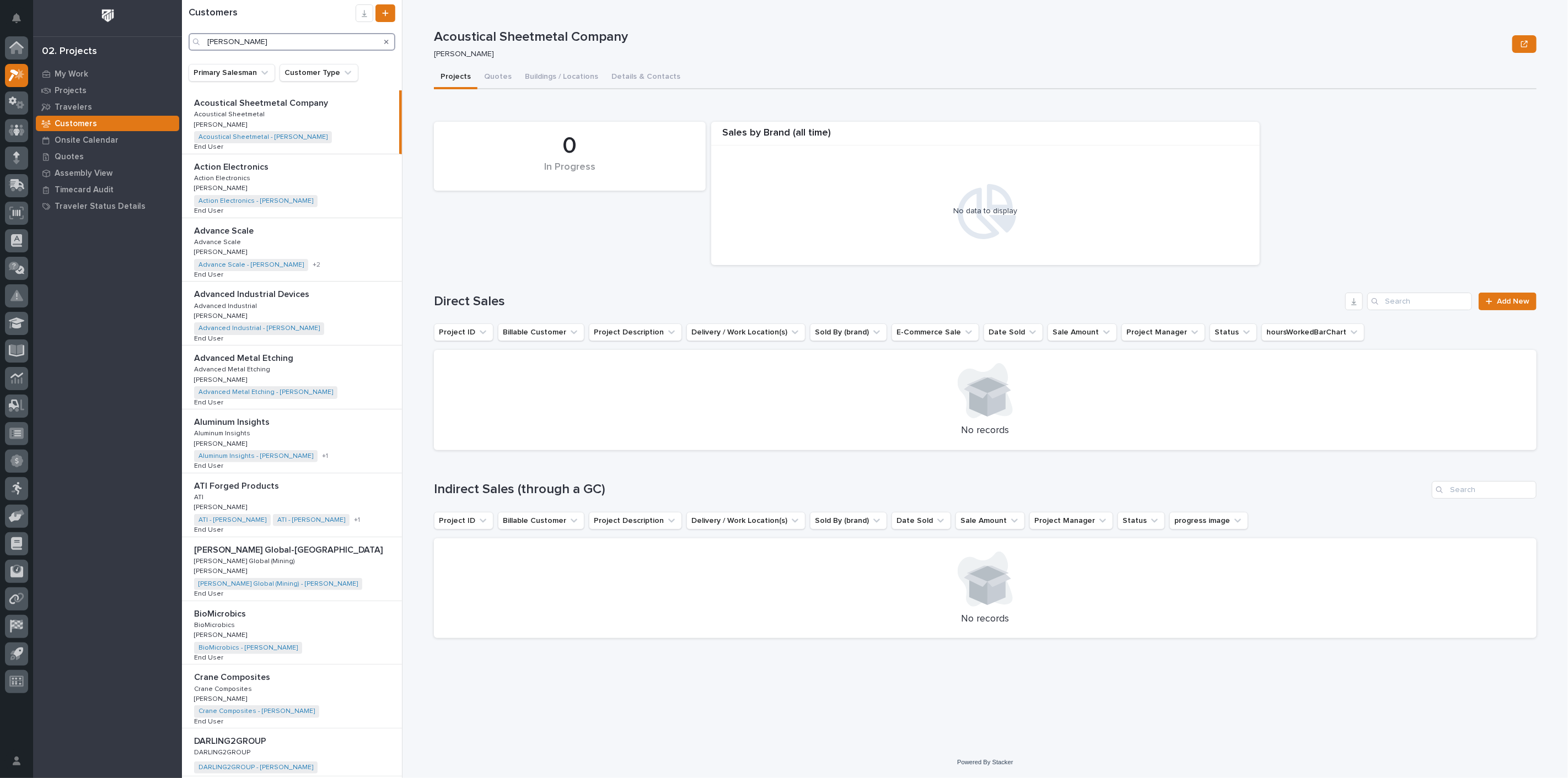
type input "[PERSON_NAME]"
click at [23, 52] on div at bounding box center [16, 47] width 23 height 23
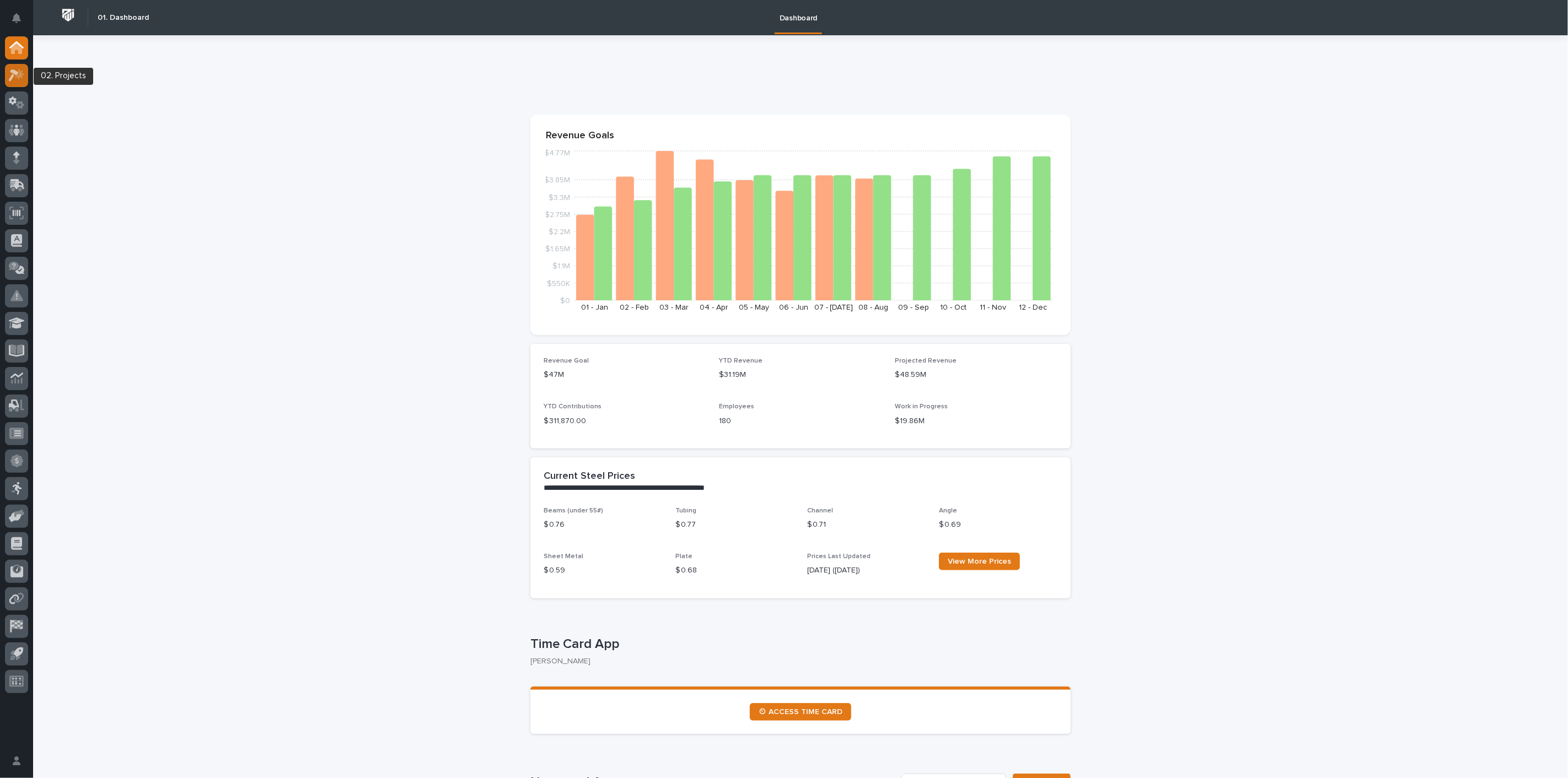
click at [17, 77] on icon at bounding box center [19, 74] width 9 height 11
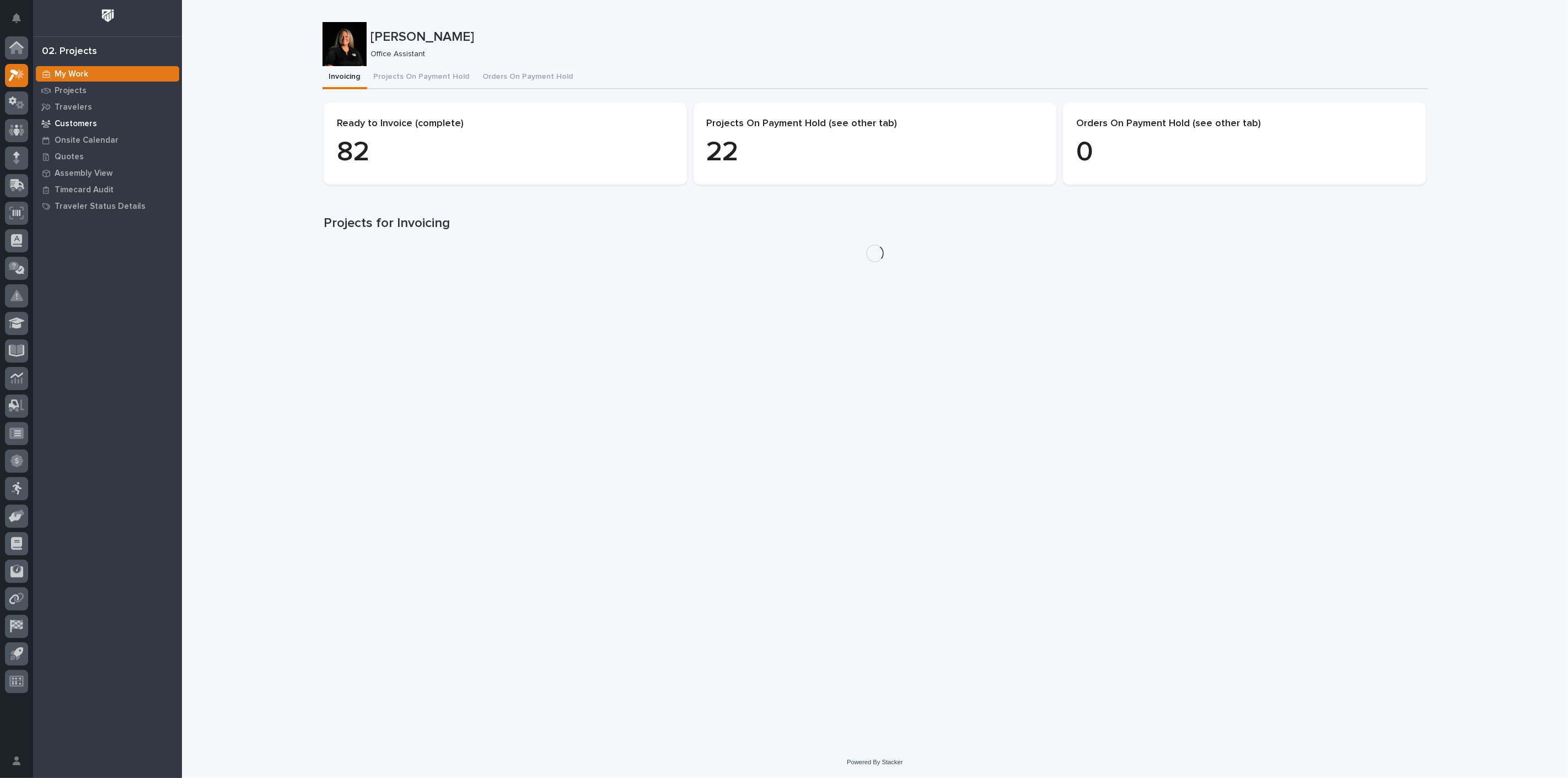
click at [79, 123] on p "Customers" at bounding box center [76, 124] width 42 height 10
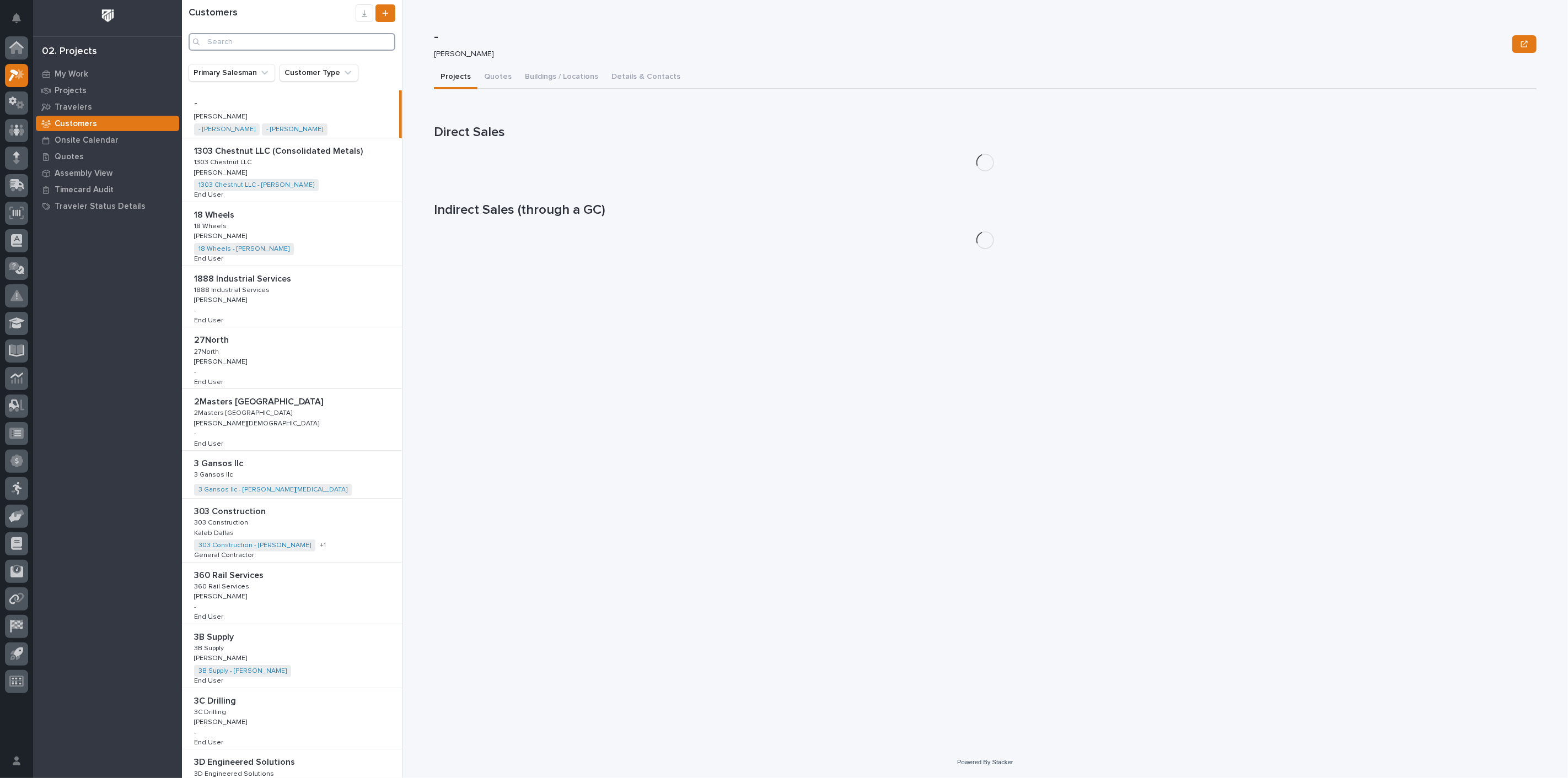
click at [262, 41] on input "Search" at bounding box center [292, 42] width 207 height 17
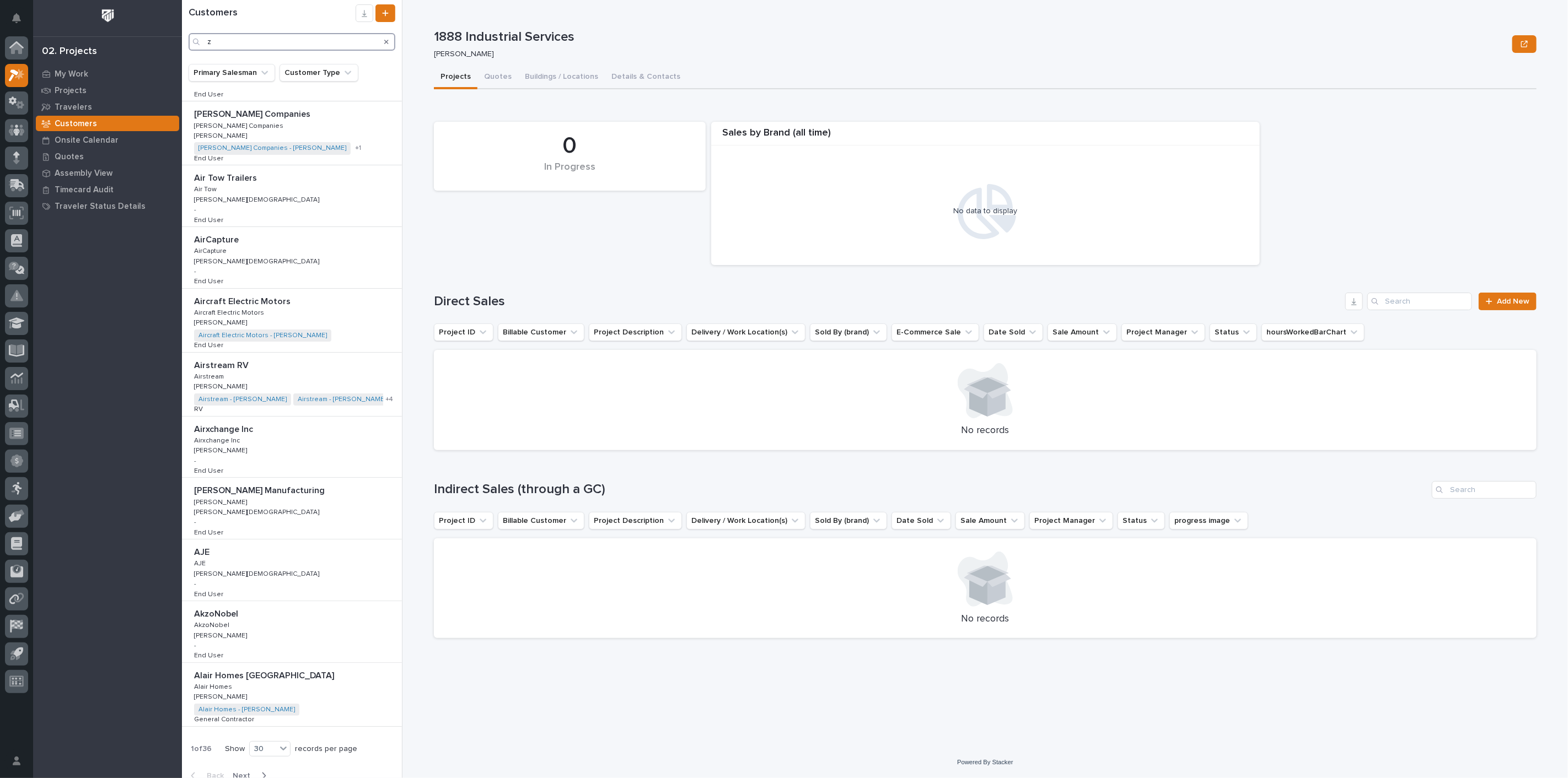
scroll to position [1240, 0]
type input "z"
click at [243, 764] on span "Next" at bounding box center [245, 769] width 24 height 10
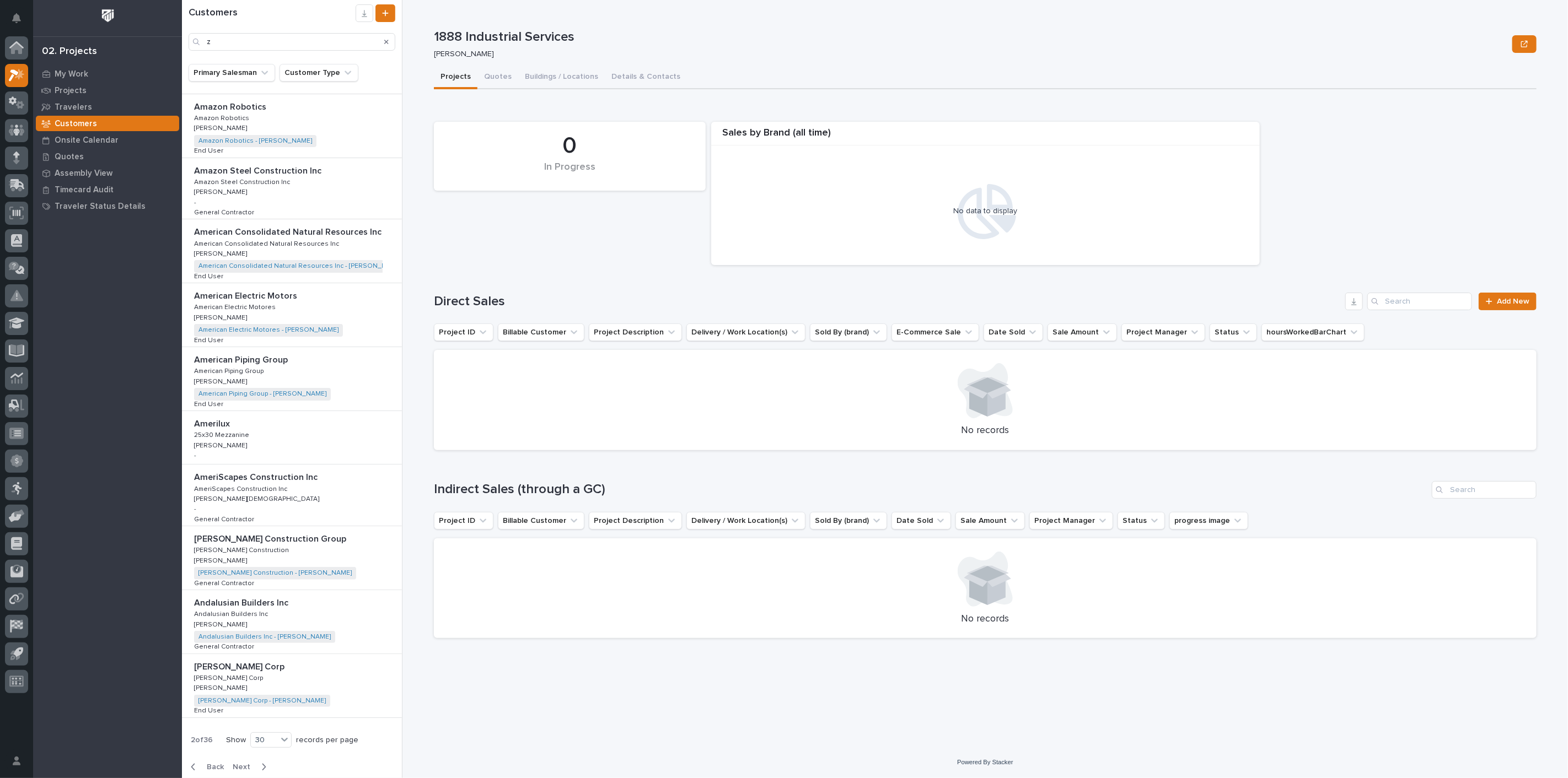
scroll to position [1238, 0]
click at [262, 764] on icon "button" at bounding box center [264, 769] width 5 height 10
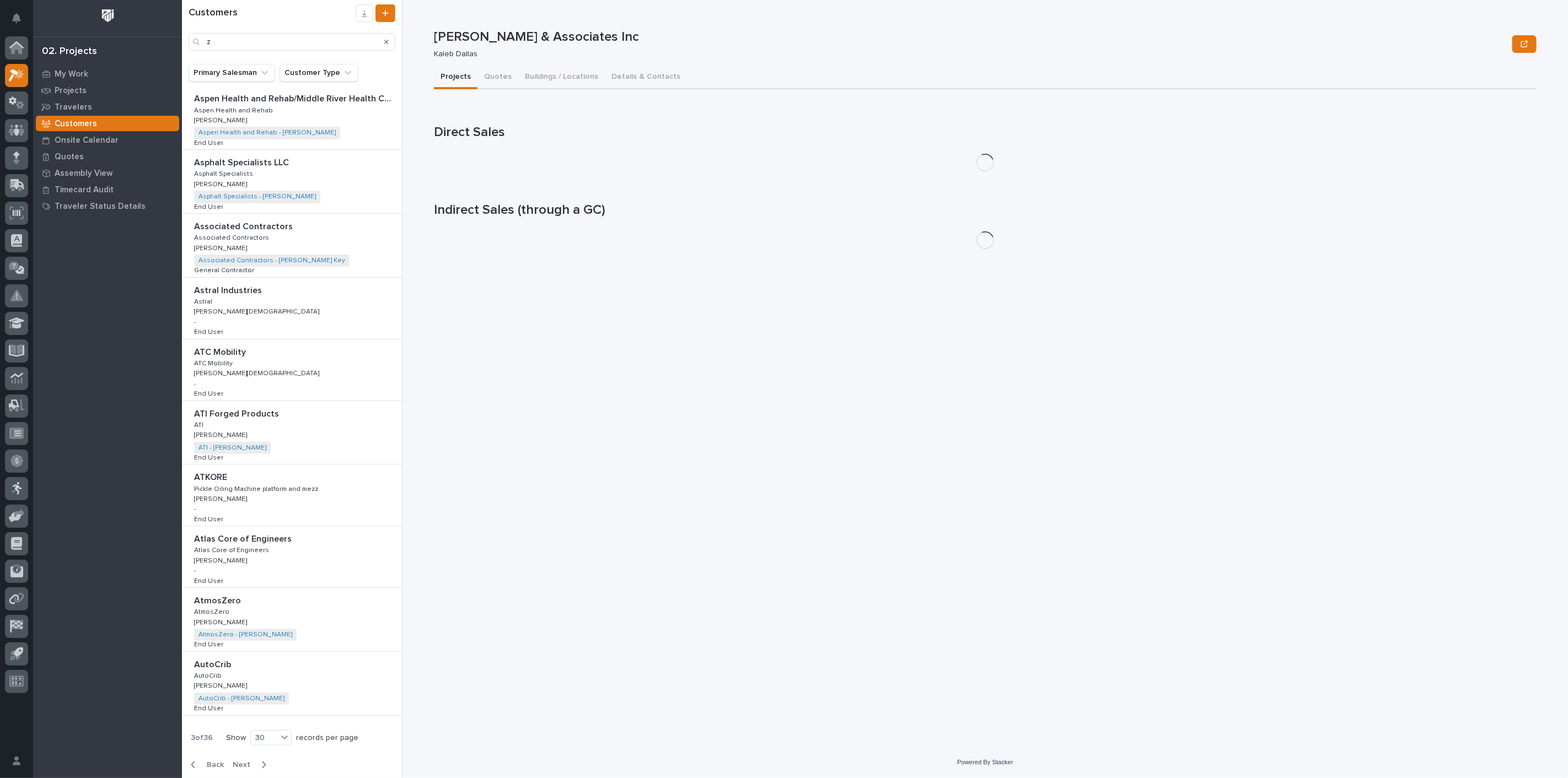
scroll to position [1234, 0]
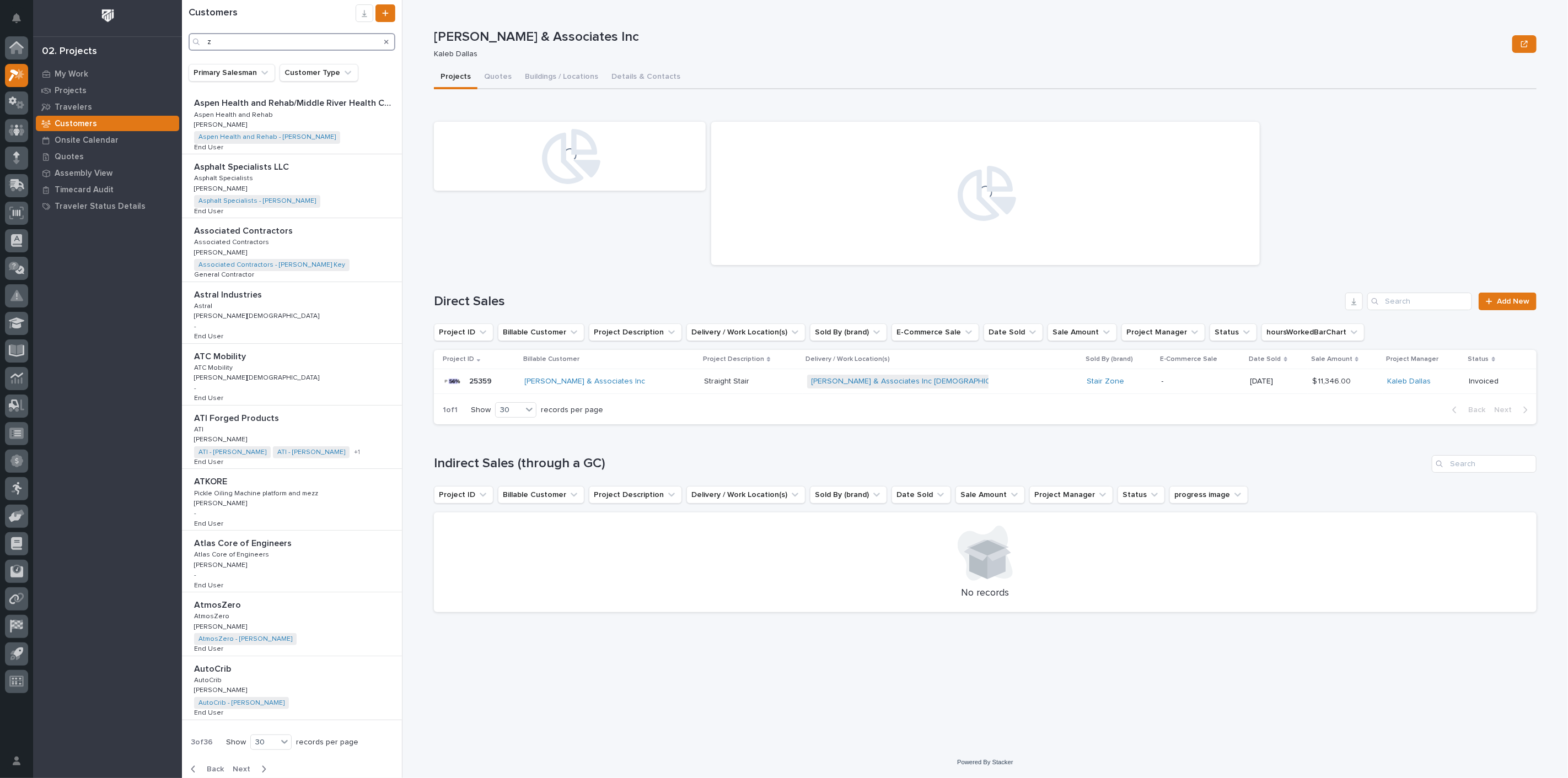
click at [240, 41] on input "z" at bounding box center [292, 42] width 207 height 17
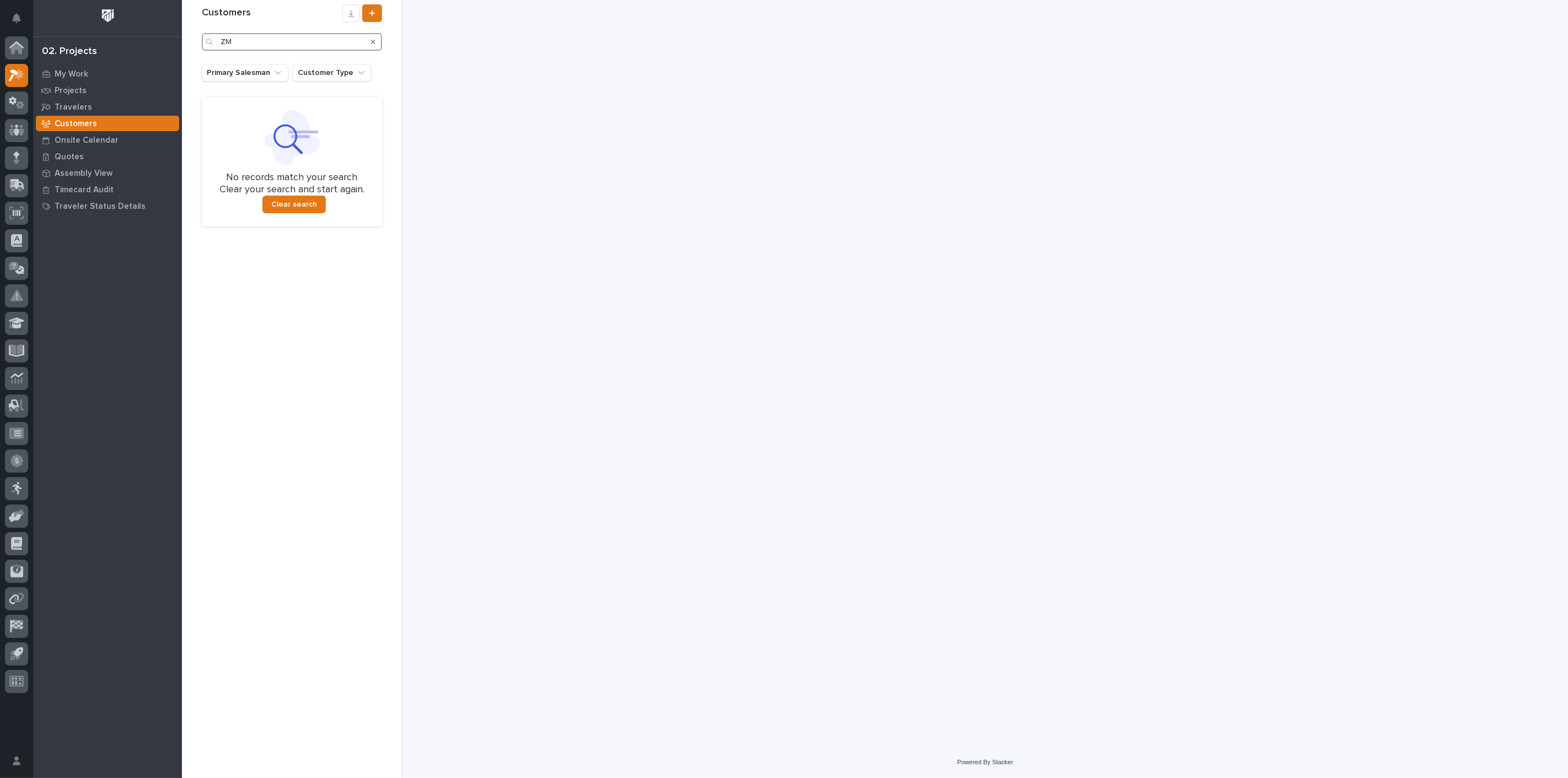
type input "Z"
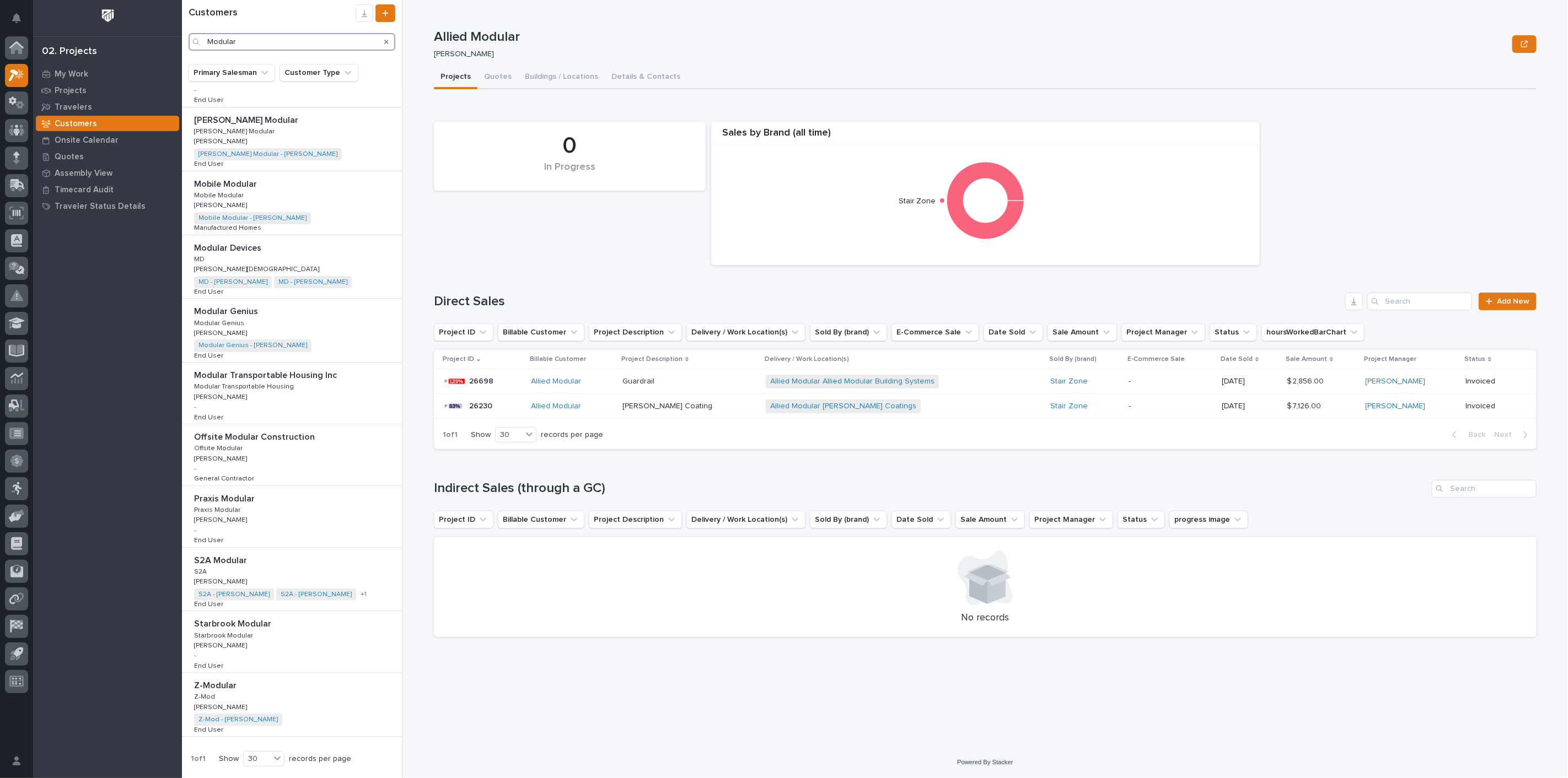
scroll to position [421, 0]
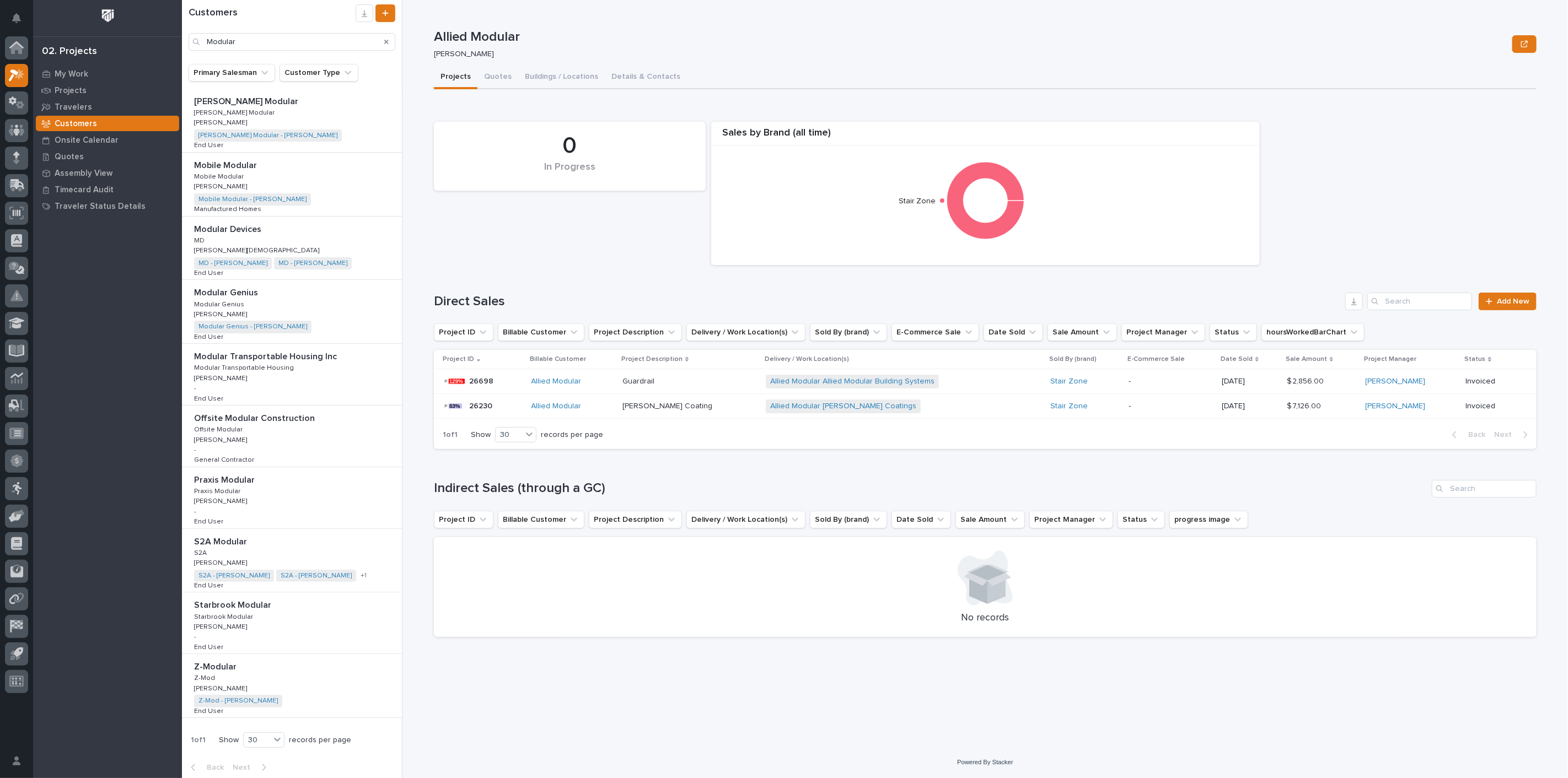
drag, startPoint x: 223, startPoint y: 666, endPoint x: 309, endPoint y: 607, distance: 104.3
click at [223, 666] on p "Z-Modular" at bounding box center [217, 666] width 45 height 12
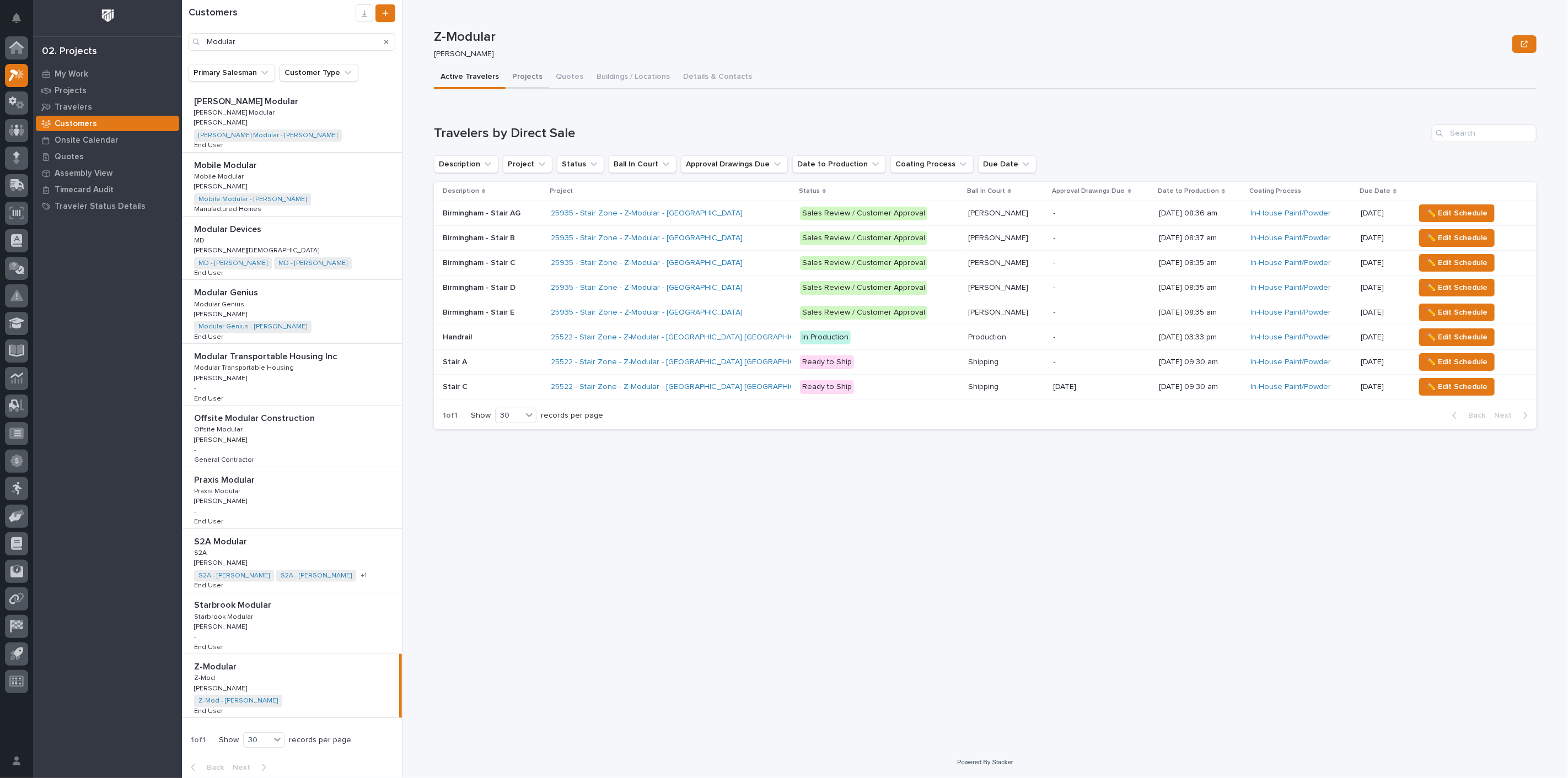
click at [536, 78] on button "Projects" at bounding box center [527, 77] width 44 height 23
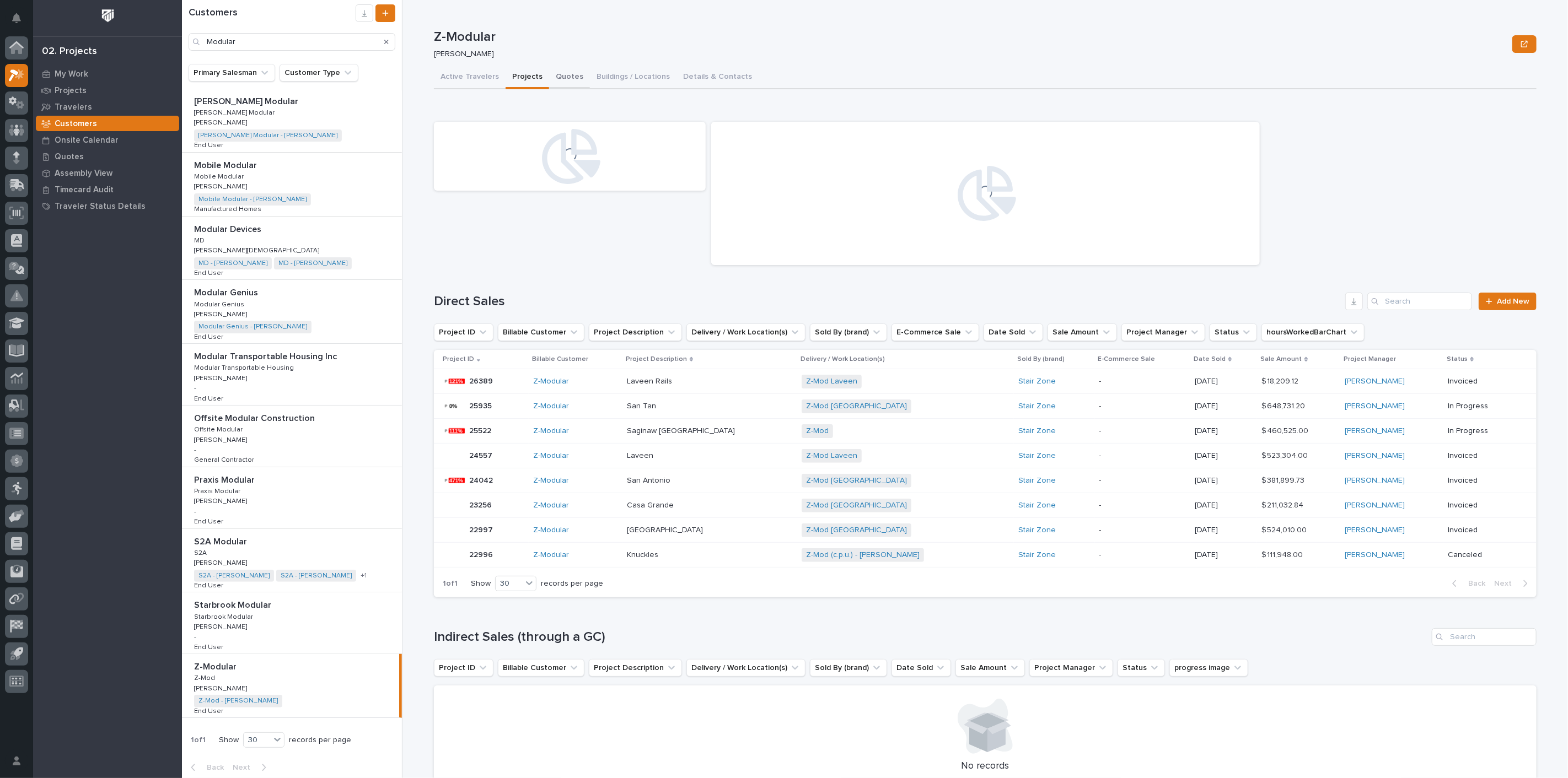
click at [567, 77] on button "Quotes" at bounding box center [570, 77] width 41 height 23
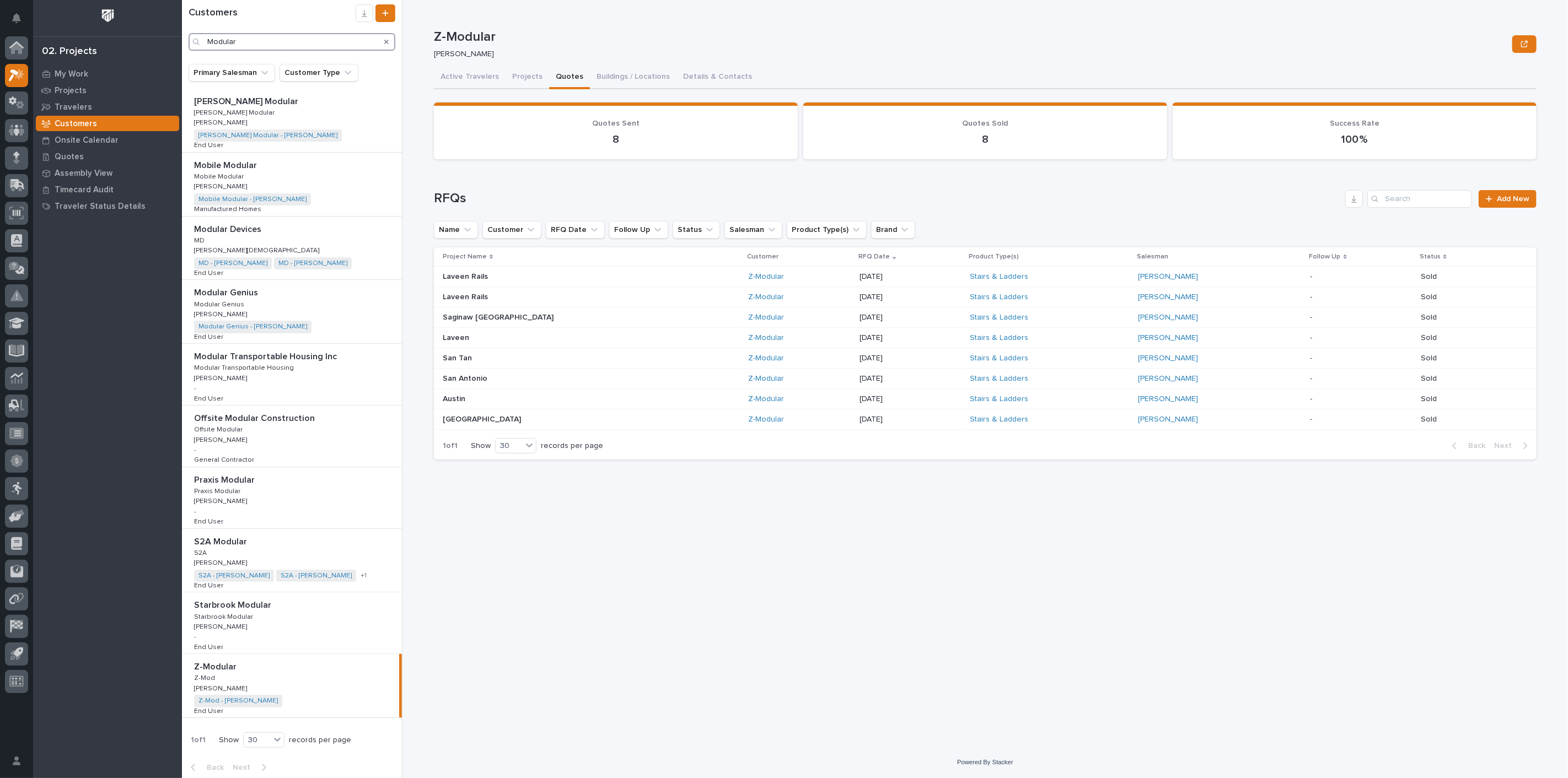
drag, startPoint x: 252, startPoint y: 40, endPoint x: 181, endPoint y: 40, distance: 71.0
click at [182, 40] on div "My Settings Log Out 02. Projects My Work Projects Travelers Customers Onsite Ca…" at bounding box center [875, 389] width 1386 height 778
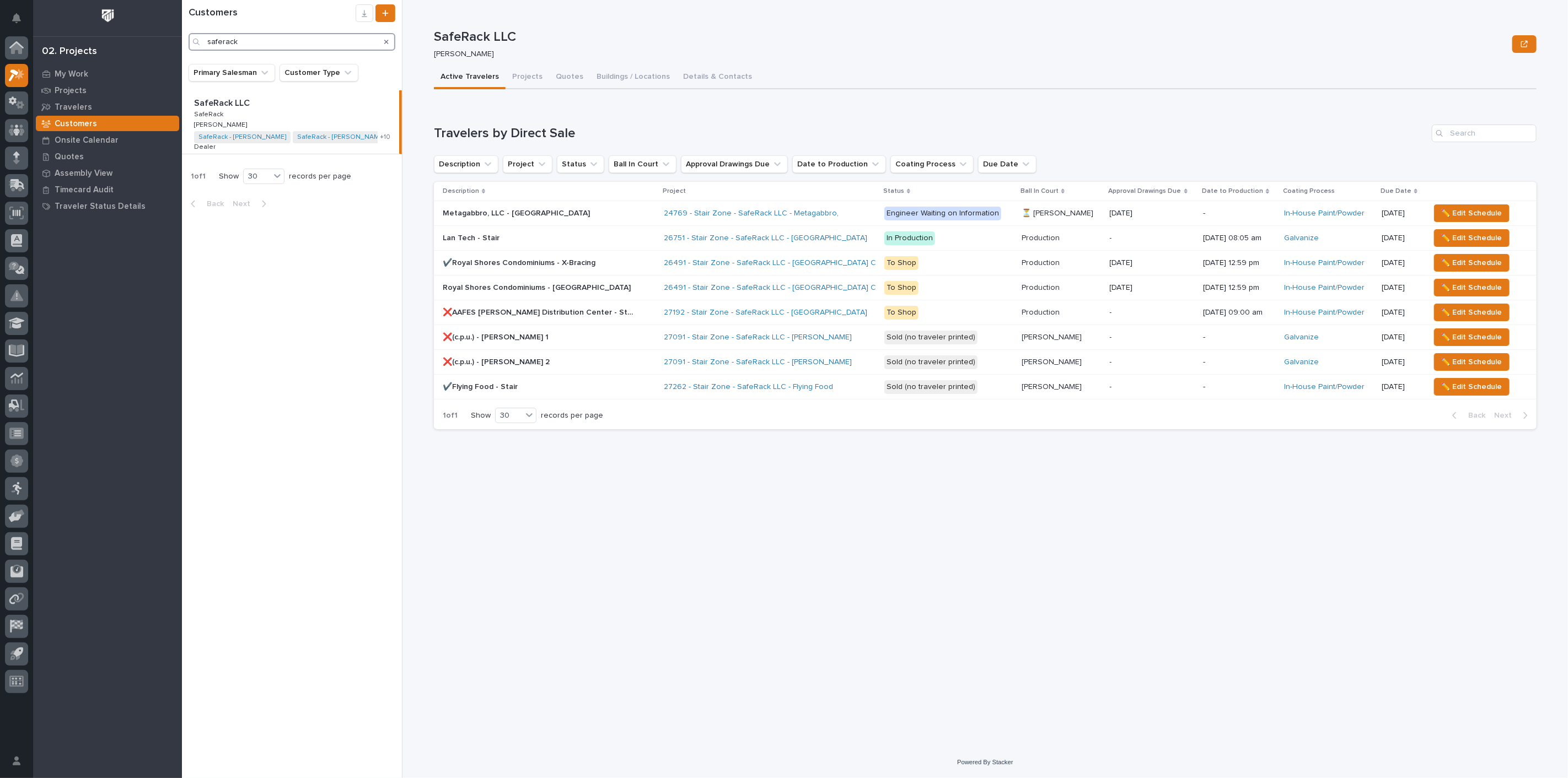
type input "saferack"
click at [260, 108] on p at bounding box center [293, 103] width 197 height 11
click at [611, 75] on button "Buildings / Locations" at bounding box center [633, 77] width 87 height 23
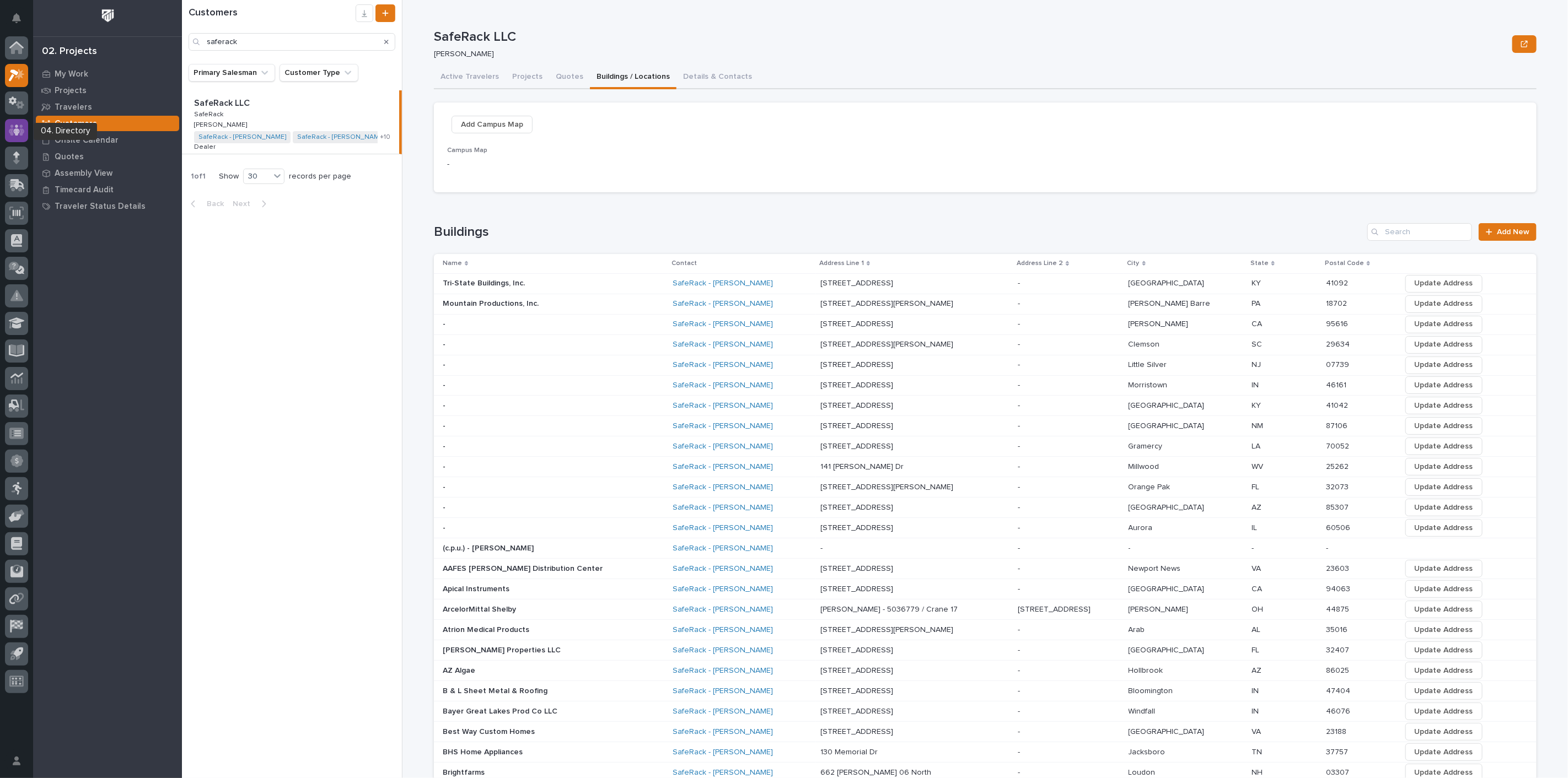
click at [17, 133] on icon at bounding box center [16, 130] width 7 height 11
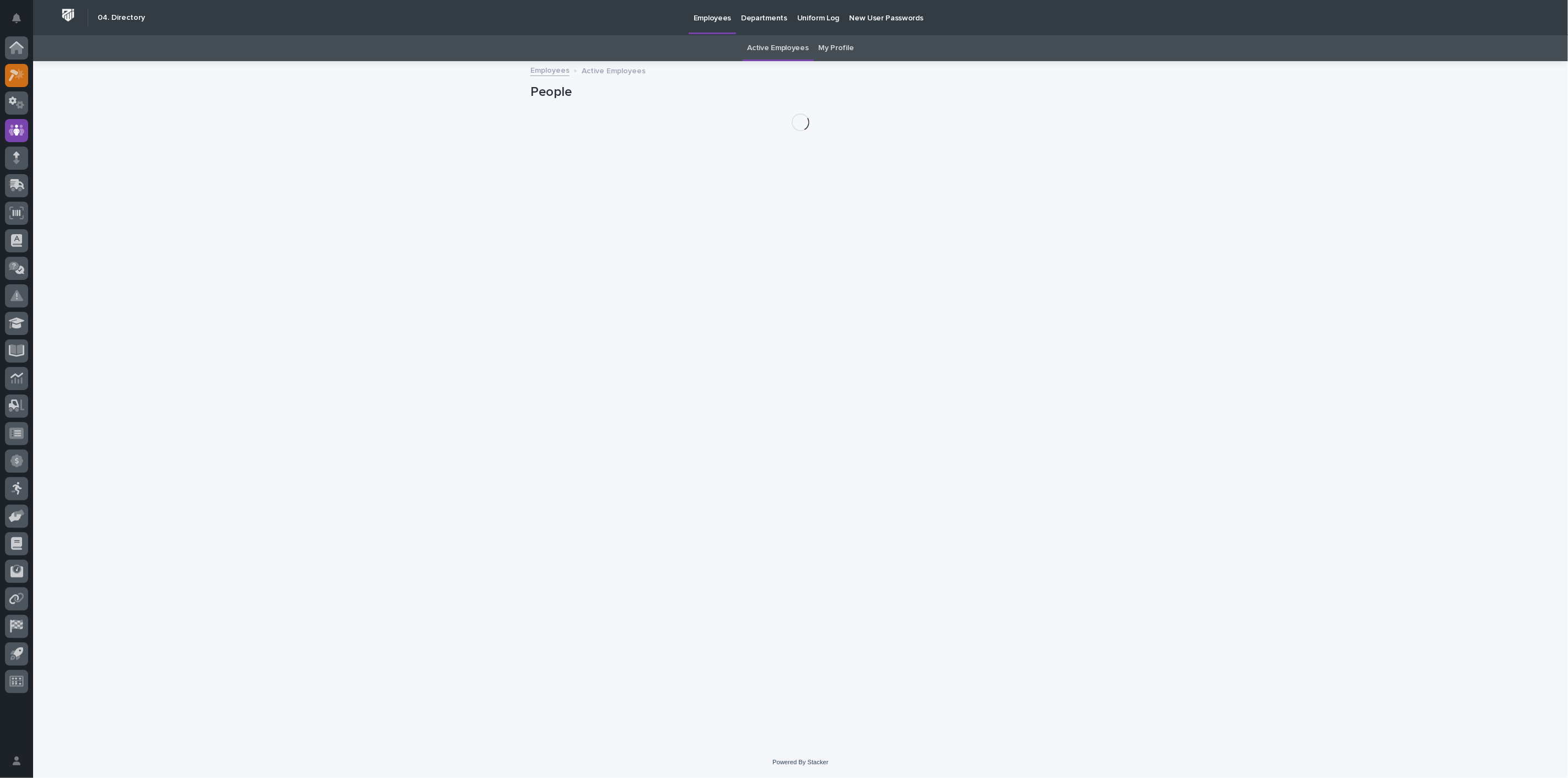
click at [21, 75] on icon at bounding box center [19, 74] width 9 height 11
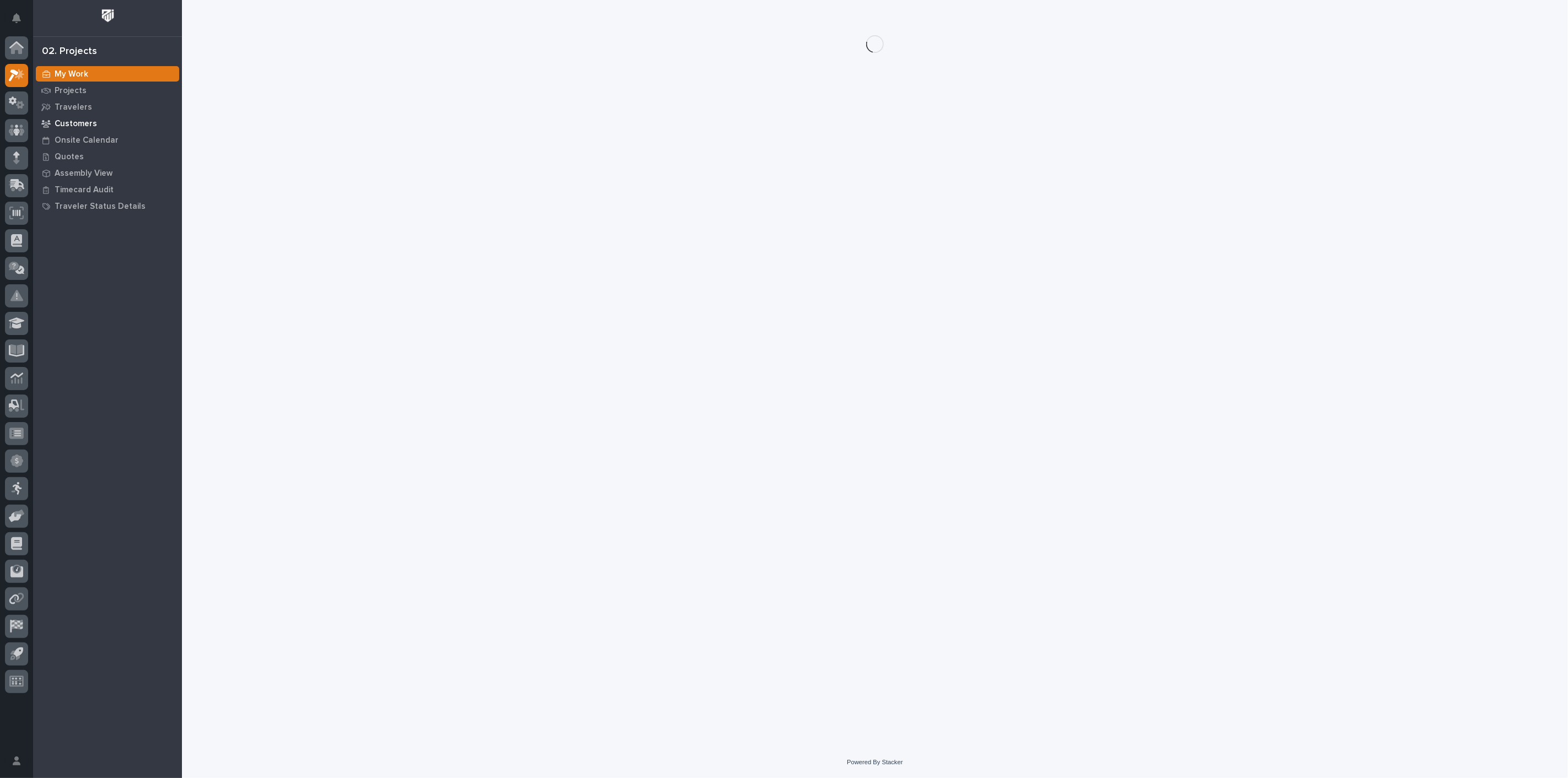
click at [82, 119] on p "Customers" at bounding box center [76, 124] width 42 height 10
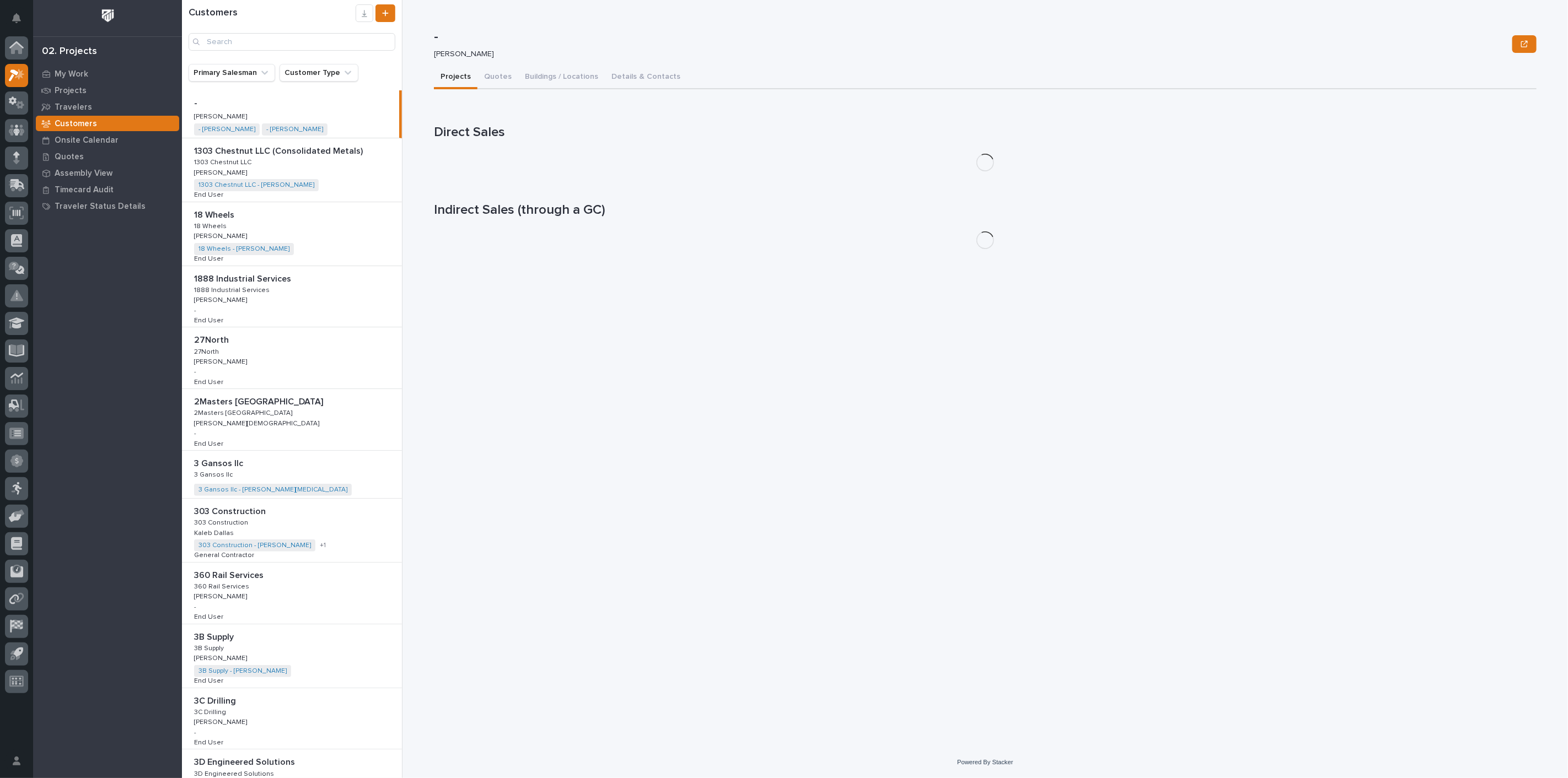
click at [272, 29] on div "Customers" at bounding box center [291, 27] width 220 height 46
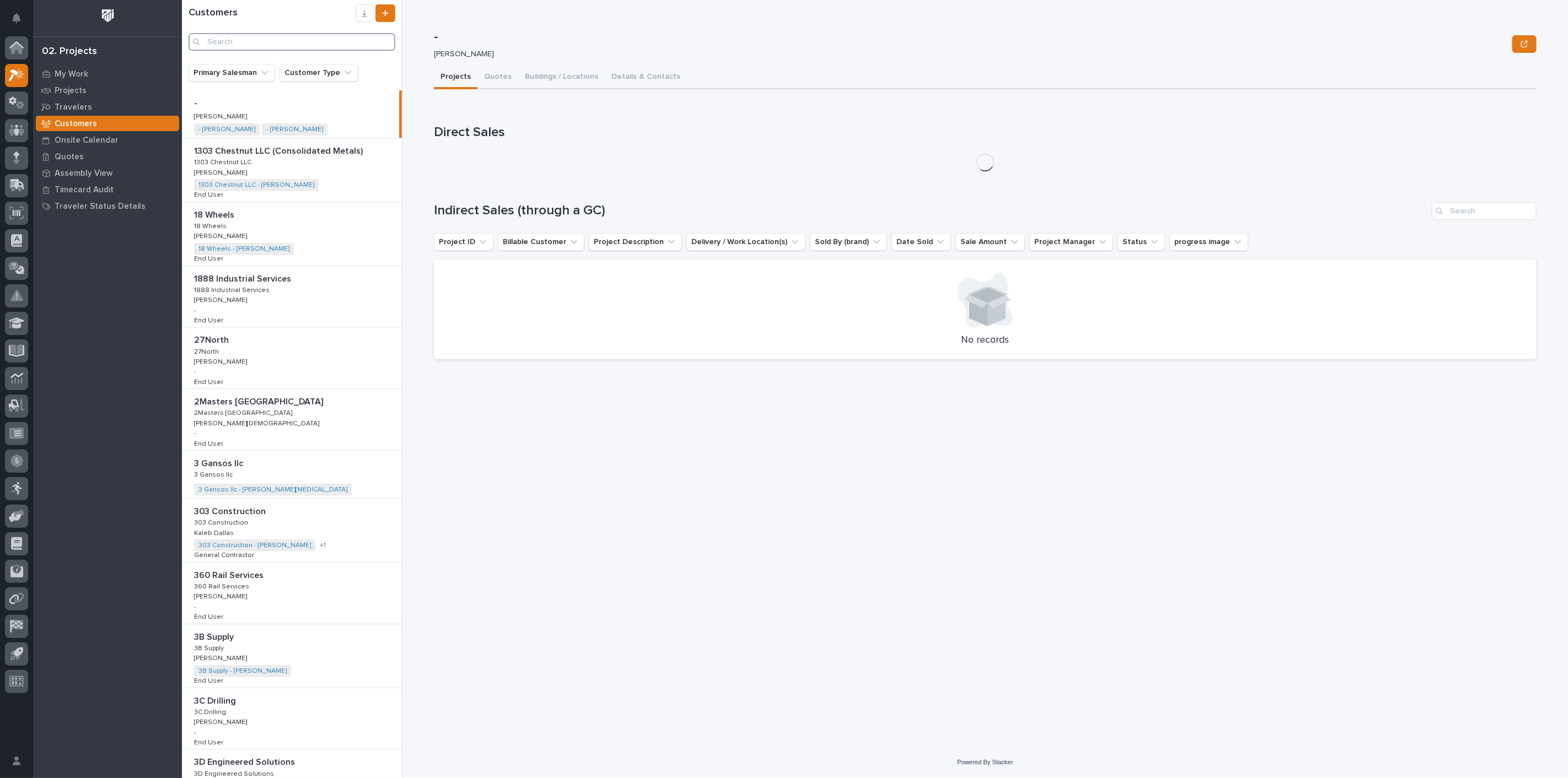
click at [272, 40] on input "Search" at bounding box center [292, 42] width 207 height 17
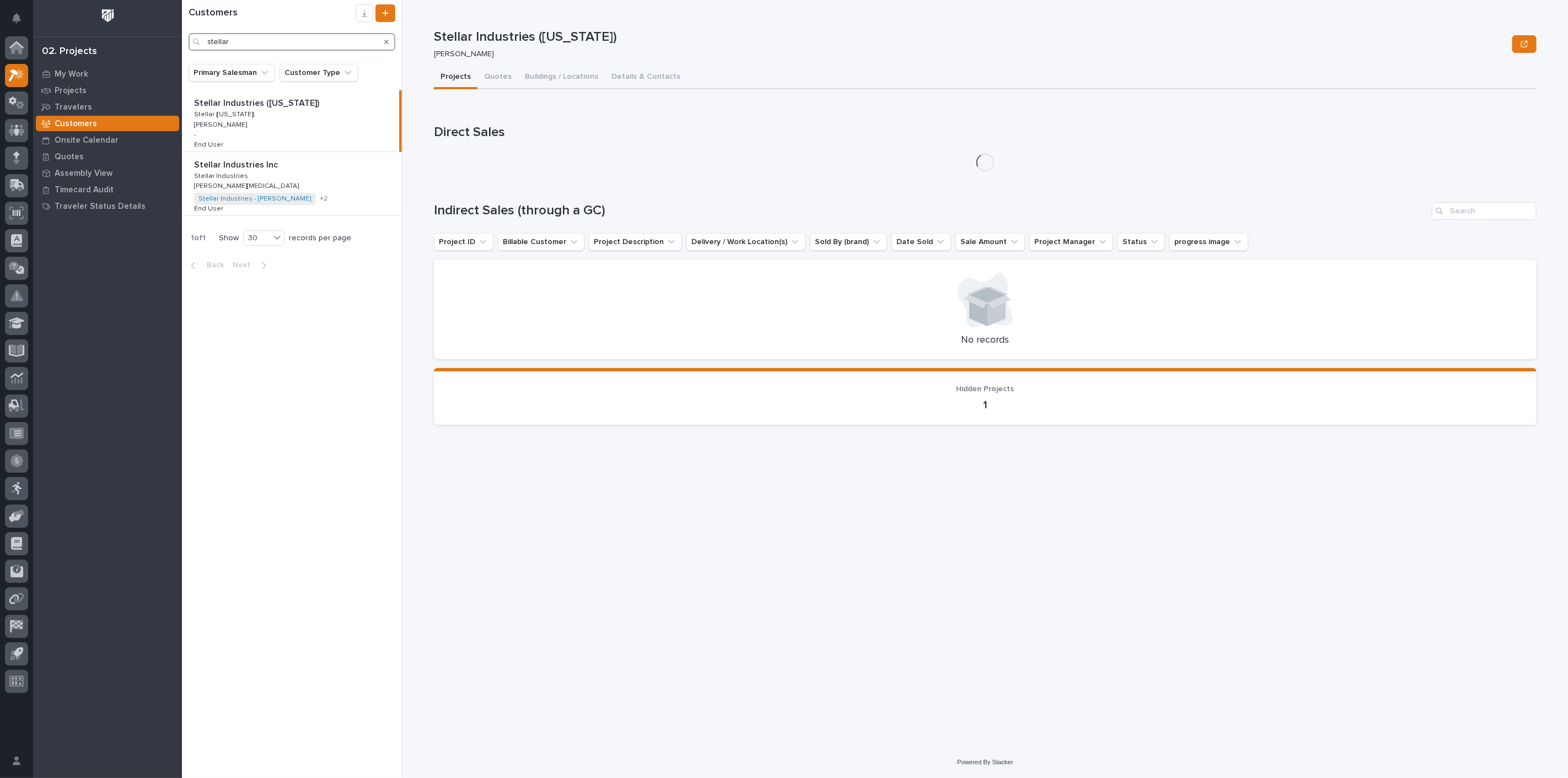
type input "stellar"
click at [267, 178] on div "Stellar Industries Inc Stellar Industries Inc Stellar Industries Stellar Indust…" at bounding box center [291, 184] width 220 height 63
